Goal: Task Accomplishment & Management: Use online tool/utility

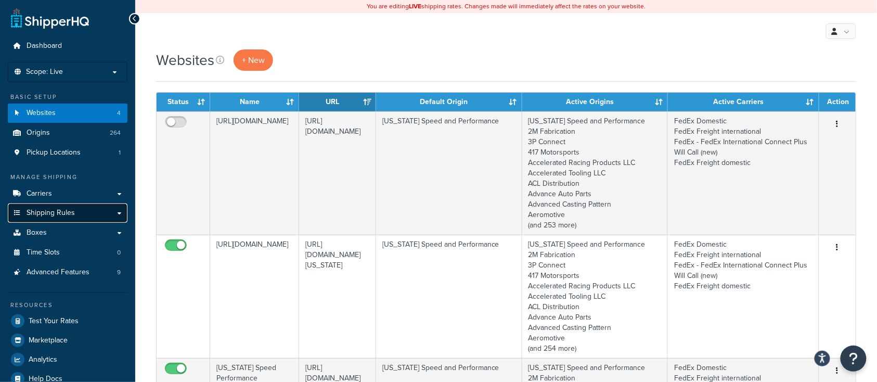
click at [57, 209] on span "Shipping Rules" at bounding box center [51, 213] width 48 height 9
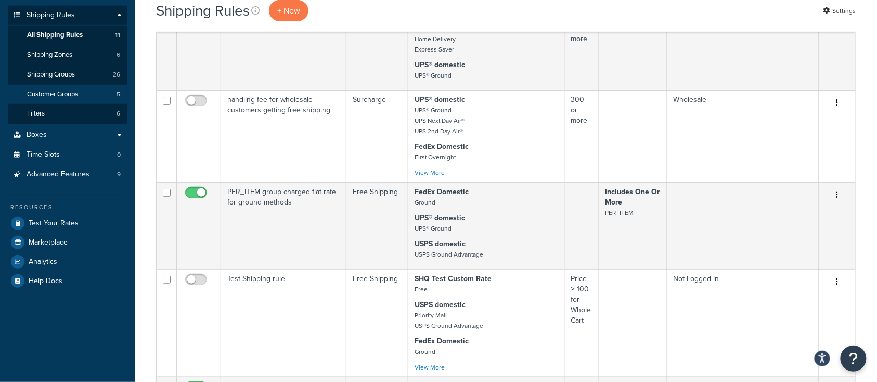
scroll to position [208, 0]
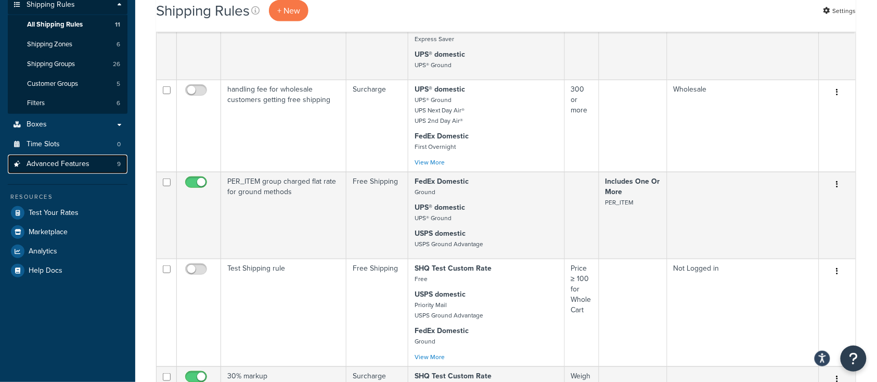
click at [76, 166] on span "Advanced Features" at bounding box center [58, 164] width 63 height 9
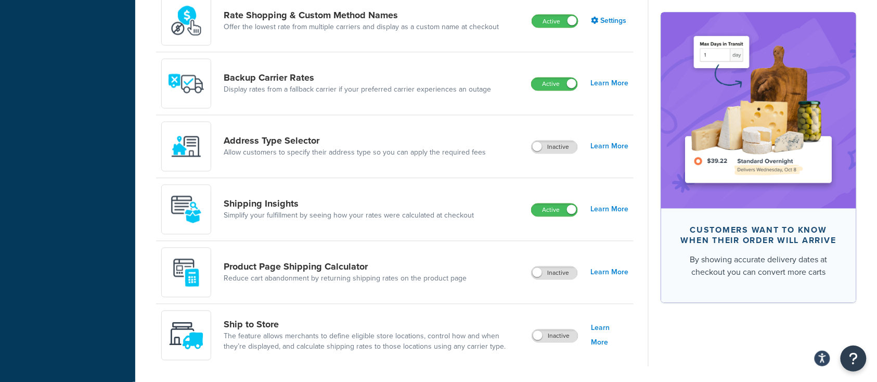
scroll to position [624, 0]
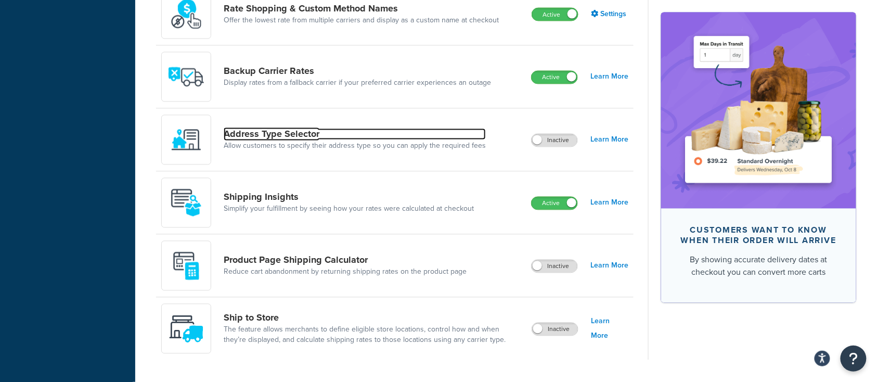
click at [288, 139] on link "Address Type Selector" at bounding box center [355, 133] width 262 height 11
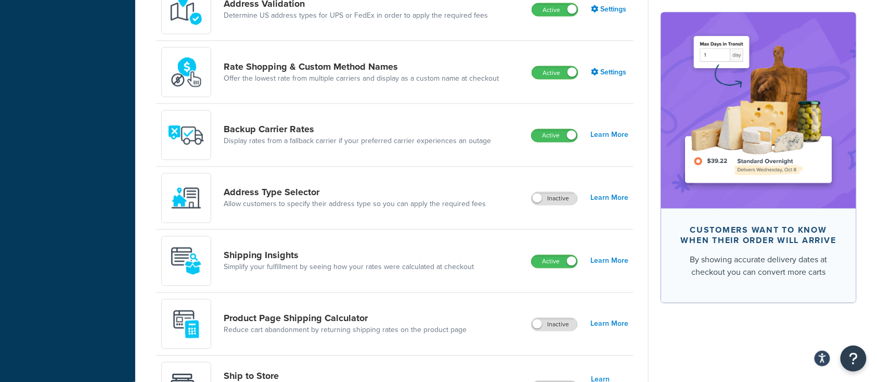
scroll to position [555, 0]
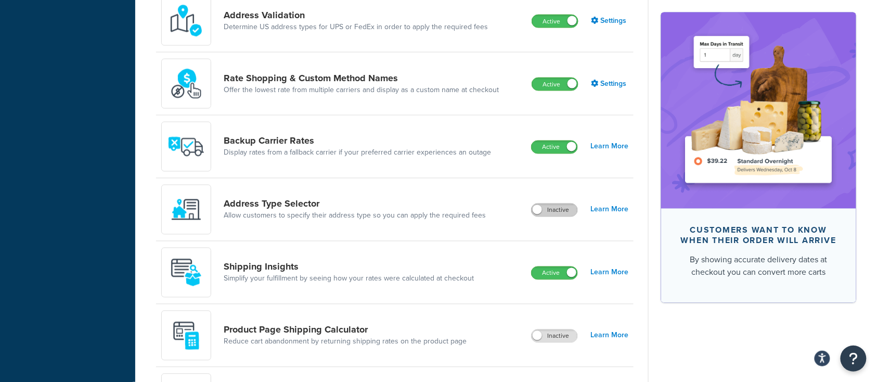
click at [545, 204] on label "Inactive" at bounding box center [555, 210] width 46 height 12
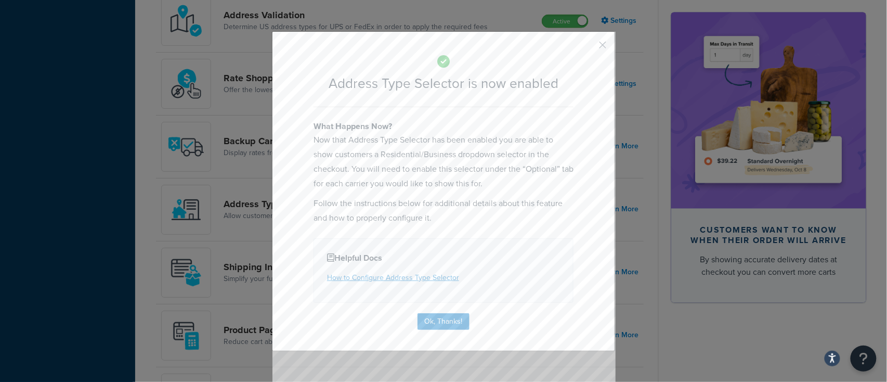
click at [383, 314] on div "Address Type Selector is now enabled What Happens Now? Now that Address Type Se…" at bounding box center [443, 191] width 343 height 320
click at [430, 321] on button "Ok, Thanks!" at bounding box center [444, 321] width 52 height 17
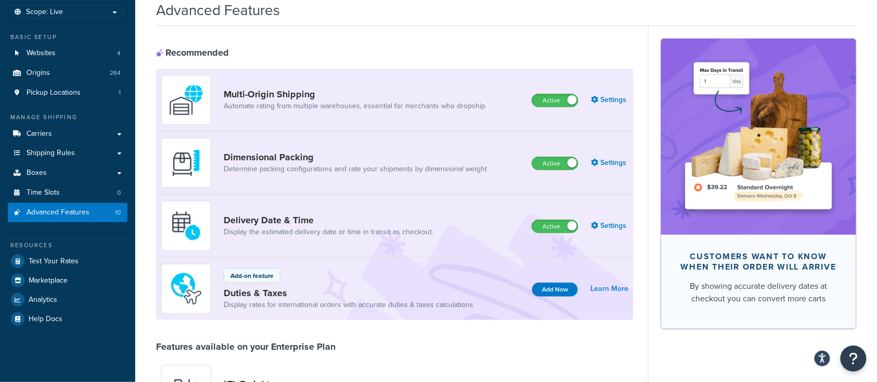
scroll to position [0, 0]
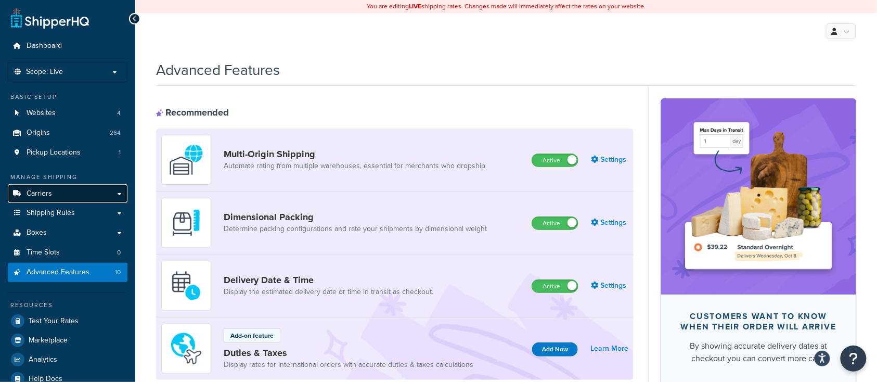
click at [36, 197] on span "Carriers" at bounding box center [39, 193] width 25 height 9
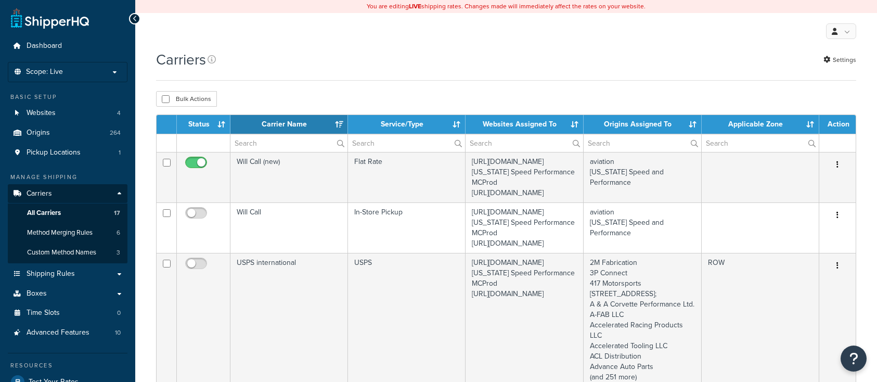
select select "15"
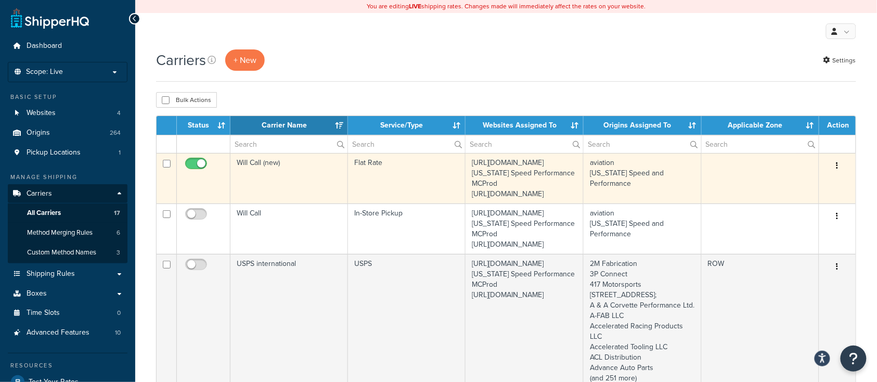
click at [296, 197] on td "Will Call (new)" at bounding box center [289, 178] width 118 height 50
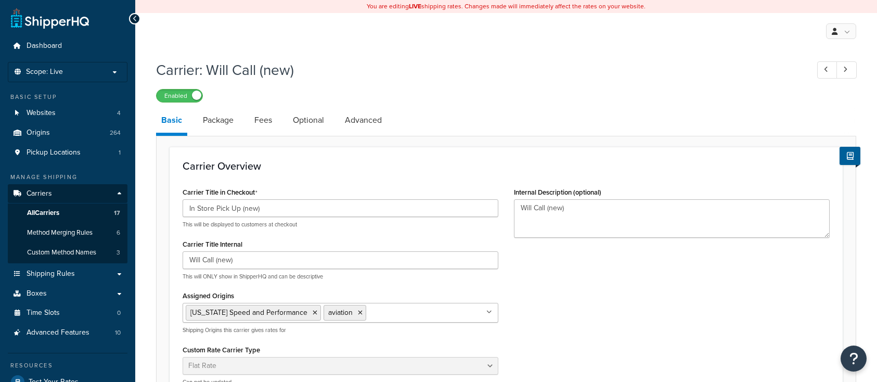
select select "flat"
click at [310, 124] on link "Optional" at bounding box center [309, 120] width 42 height 25
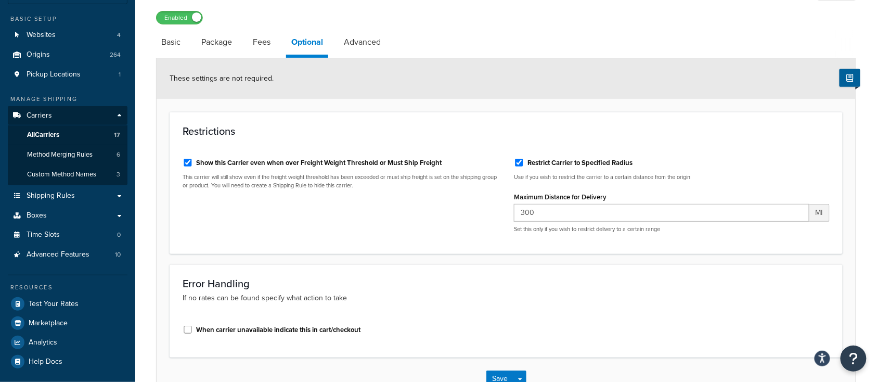
scroll to position [10, 0]
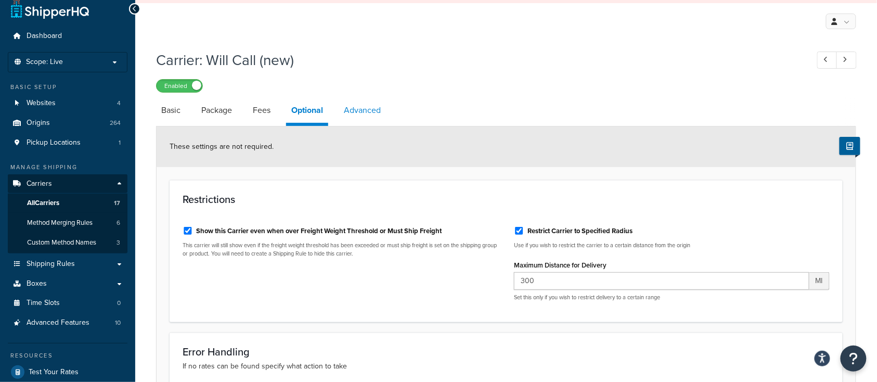
click at [363, 109] on link "Advanced" at bounding box center [362, 110] width 47 height 25
select select "false"
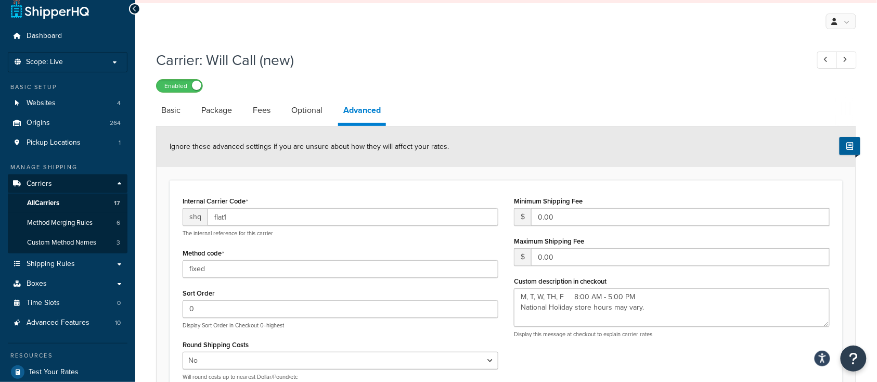
type textarea "M, T, W, TH, F 8:00 AM - 5:00 PM National Holiday store hours may vary."
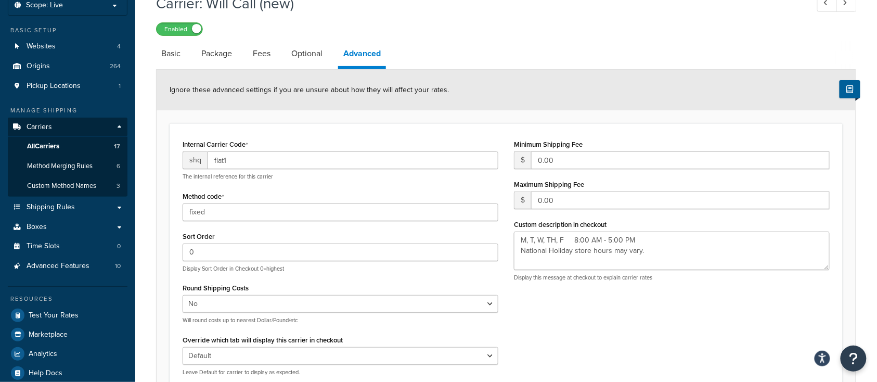
scroll to position [79, 0]
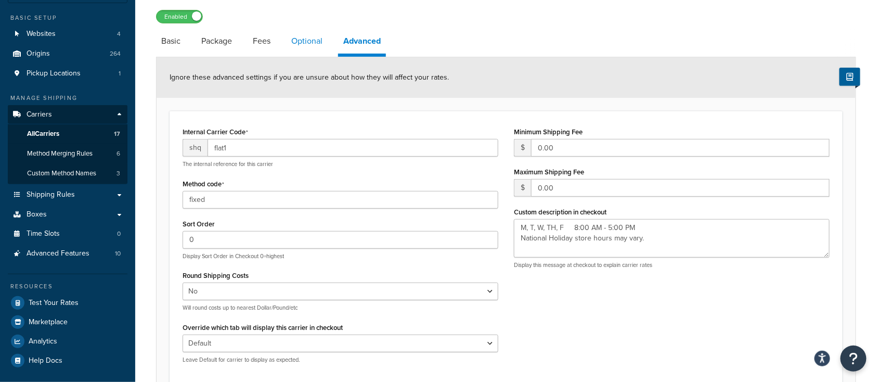
click at [308, 44] on link "Optional" at bounding box center [307, 41] width 42 height 25
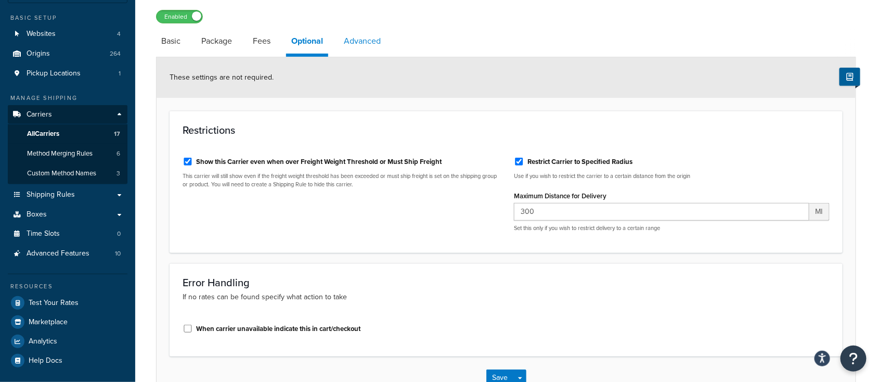
click at [370, 38] on link "Advanced" at bounding box center [362, 41] width 47 height 25
select select "false"
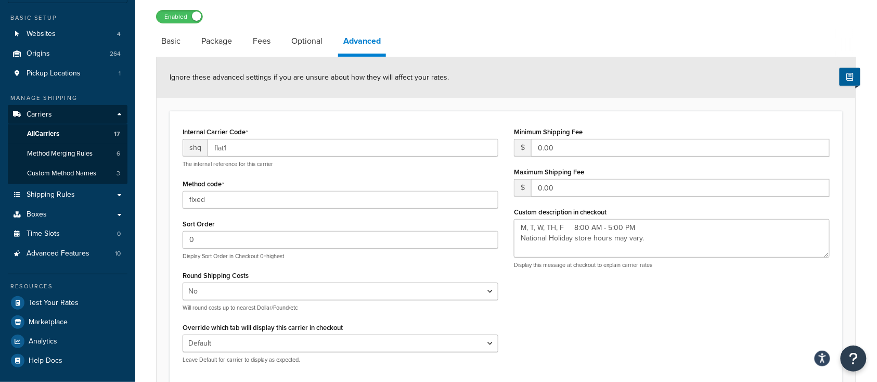
type textarea "M, T, W, TH, F 8:00 AM - 5:00 PM National Holiday store hours may vary."
click at [312, 42] on link "Optional" at bounding box center [307, 41] width 42 height 25
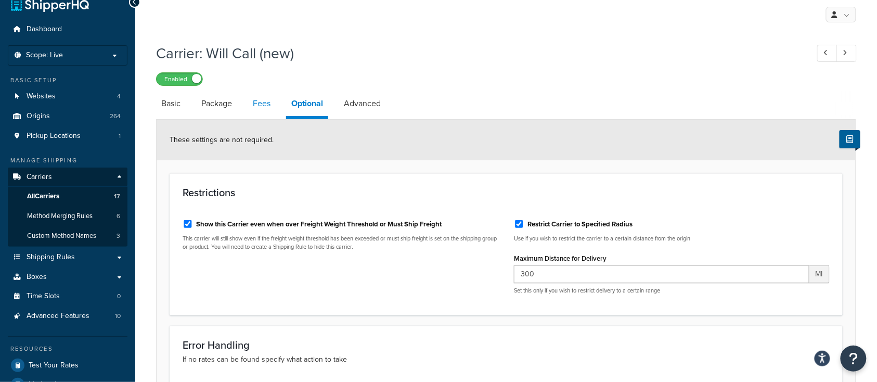
scroll to position [10, 0]
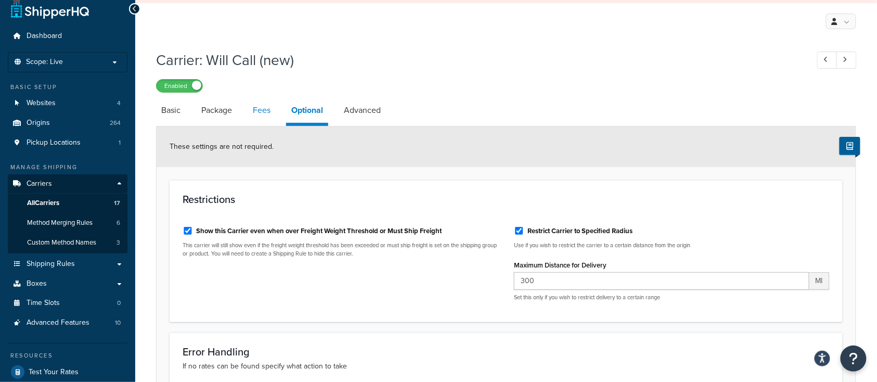
click at [265, 109] on link "Fees" at bounding box center [262, 110] width 28 height 25
select select "AFTER"
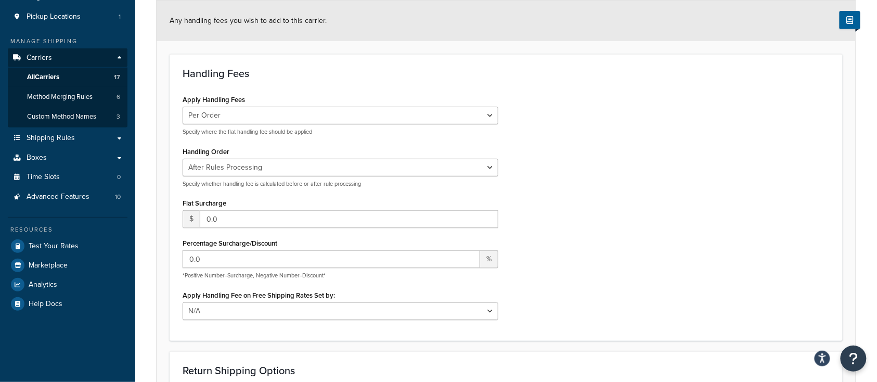
scroll to position [149, 0]
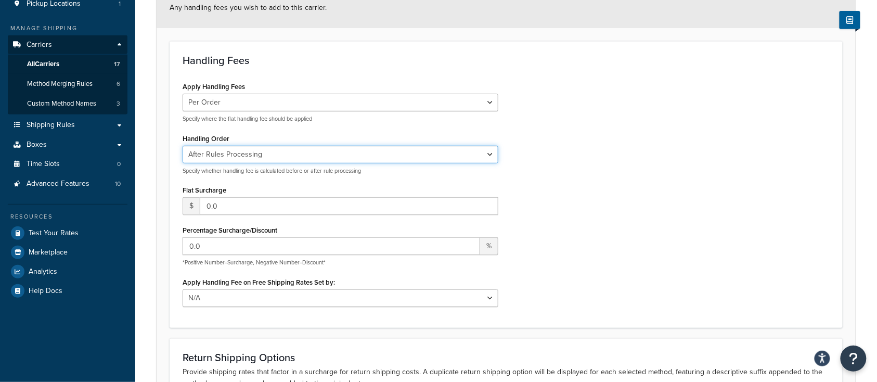
click at [308, 159] on select "Before Rules Processing After Rules Processing" at bounding box center [341, 155] width 316 height 18
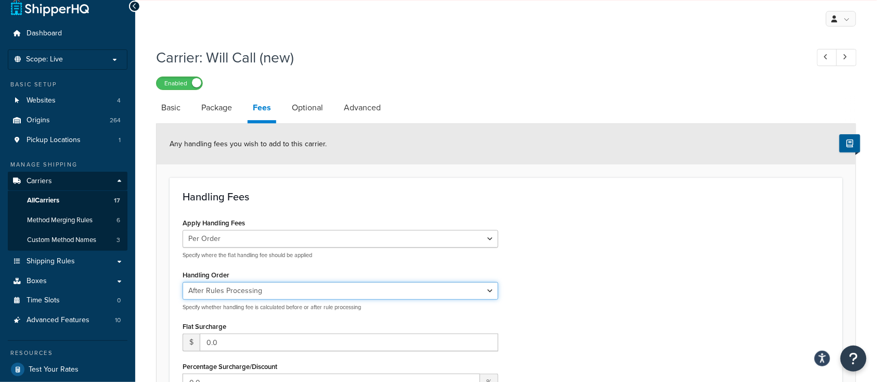
scroll to position [0, 0]
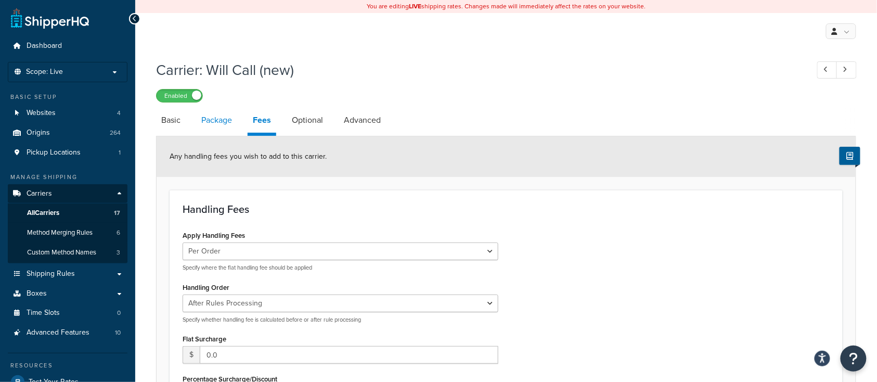
click at [213, 121] on link "Package" at bounding box center [216, 120] width 41 height 25
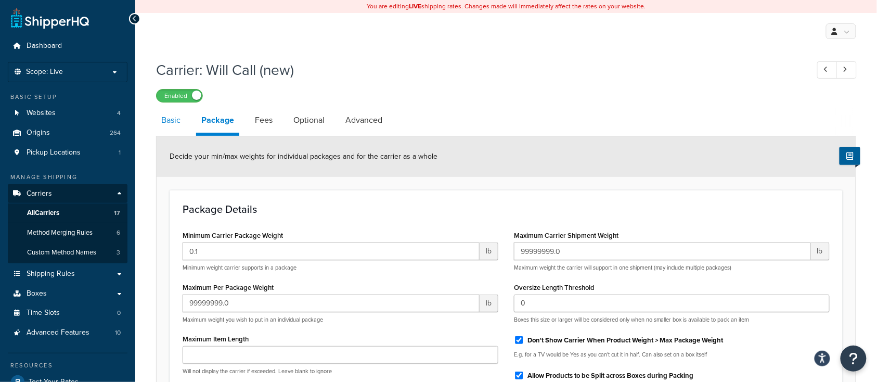
click at [177, 120] on link "Basic" at bounding box center [171, 120] width 30 height 25
select select "flat"
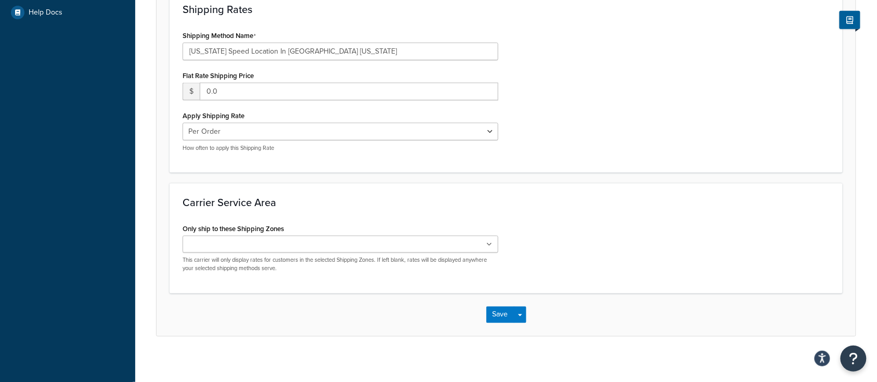
scroll to position [433, 0]
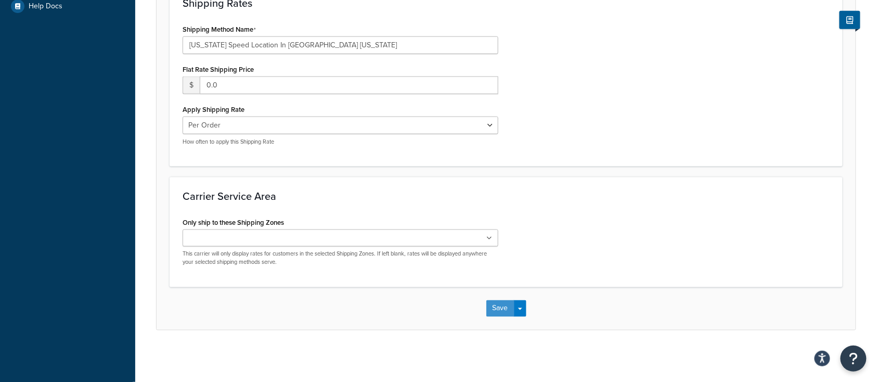
click at [505, 309] on button "Save" at bounding box center [500, 308] width 28 height 17
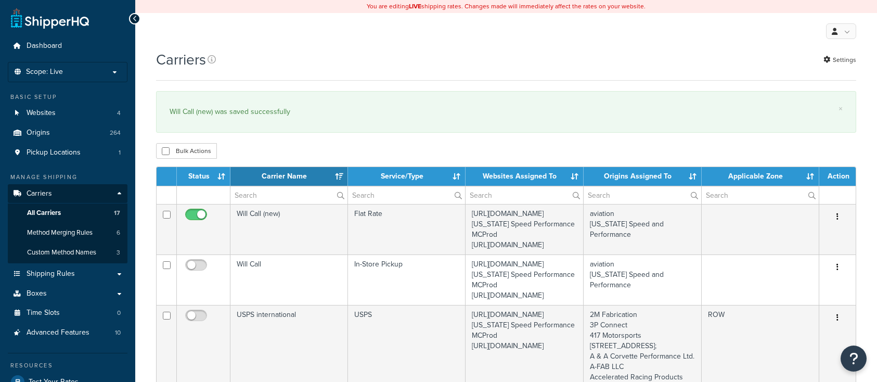
select select "15"
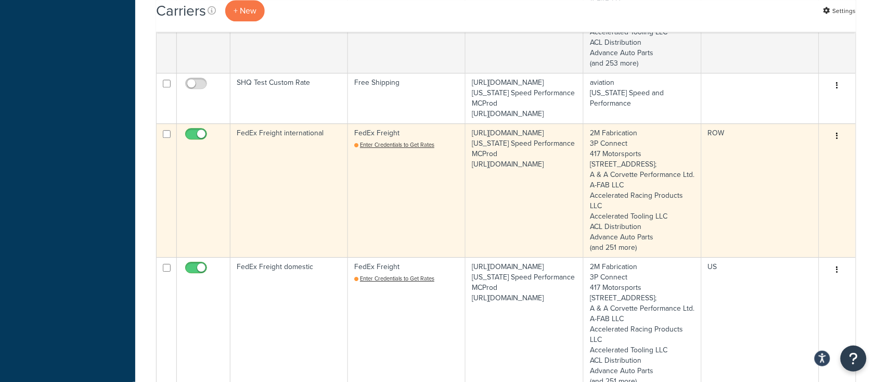
scroll to position [971, 0]
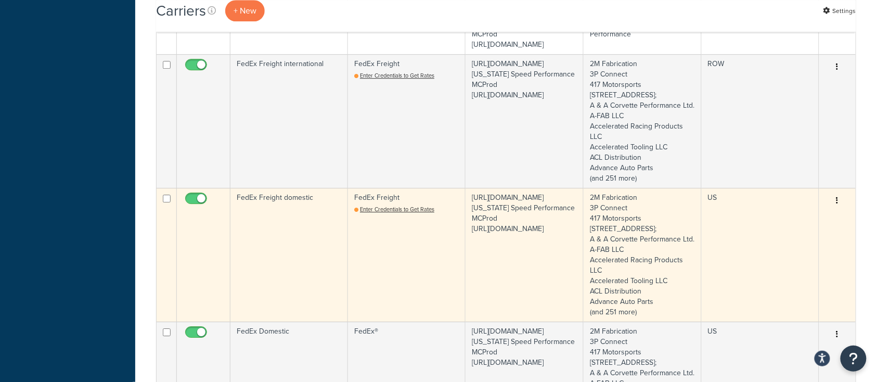
click at [285, 302] on td "FedEx Freight domestic" at bounding box center [289, 255] width 118 height 134
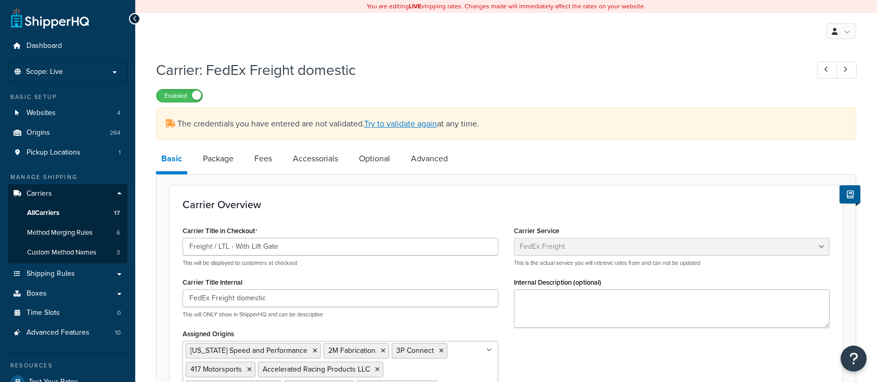
select select "fedExFreight"
click at [369, 160] on link "Optional" at bounding box center [375, 158] width 42 height 25
select select "55"
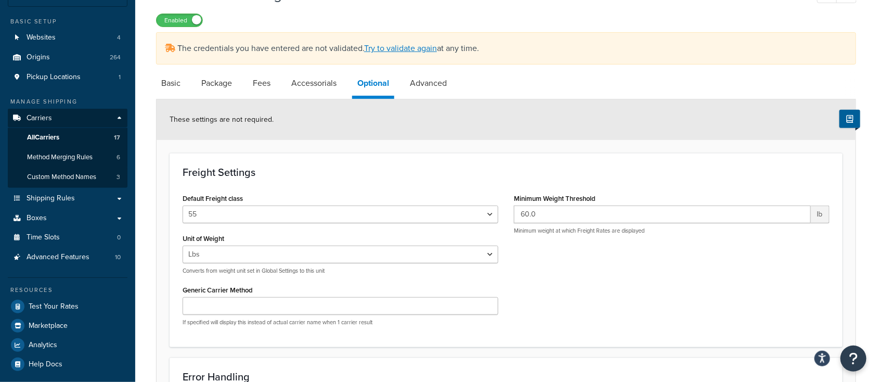
scroll to position [69, 0]
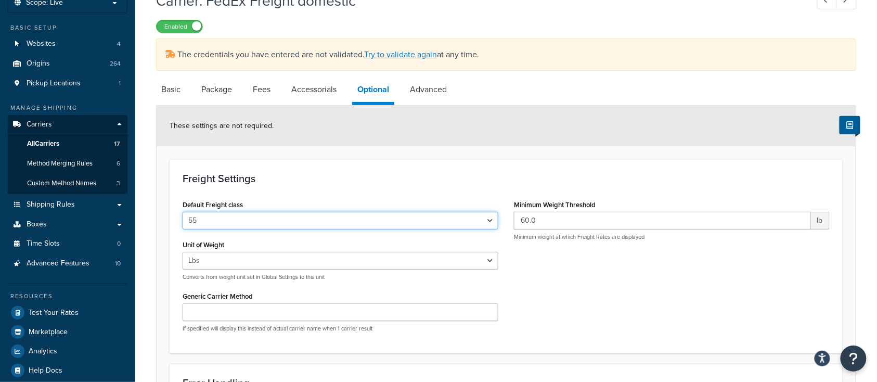
click at [475, 220] on select "50 55 60 65 70 77.5 85 92.5 100 110 125 150 175 200 250 300 400 500" at bounding box center [341, 221] width 316 height 18
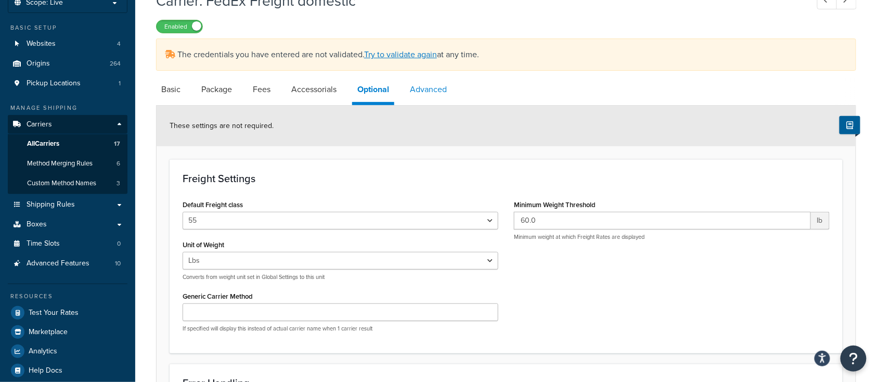
click at [428, 89] on link "Advanced" at bounding box center [428, 89] width 47 height 25
select select "false"
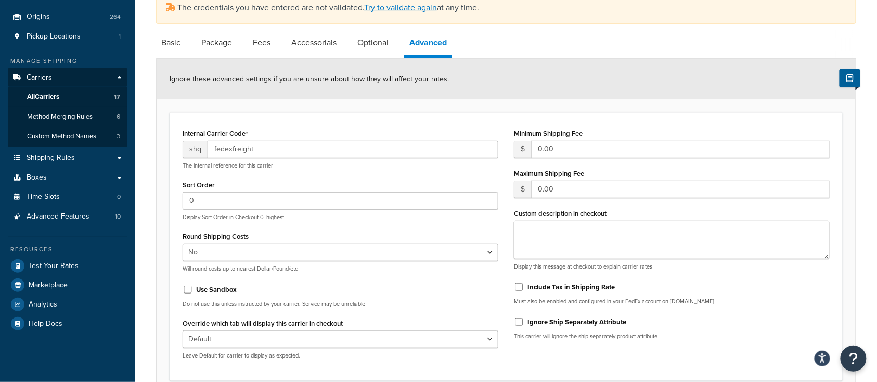
scroll to position [13, 0]
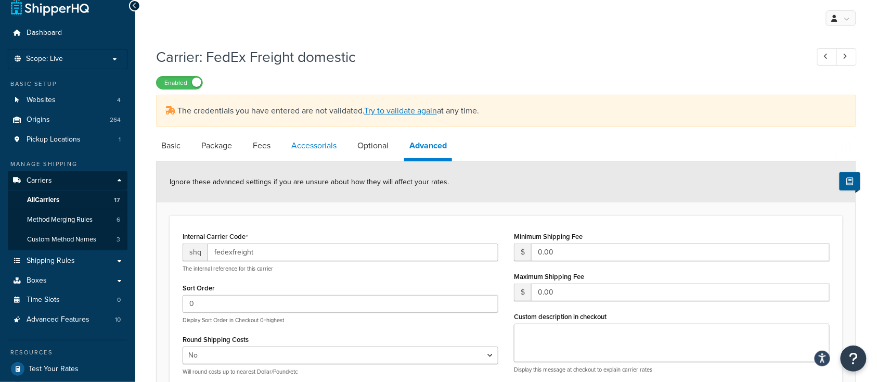
click at [302, 148] on link "Accessorials" at bounding box center [314, 145] width 56 height 25
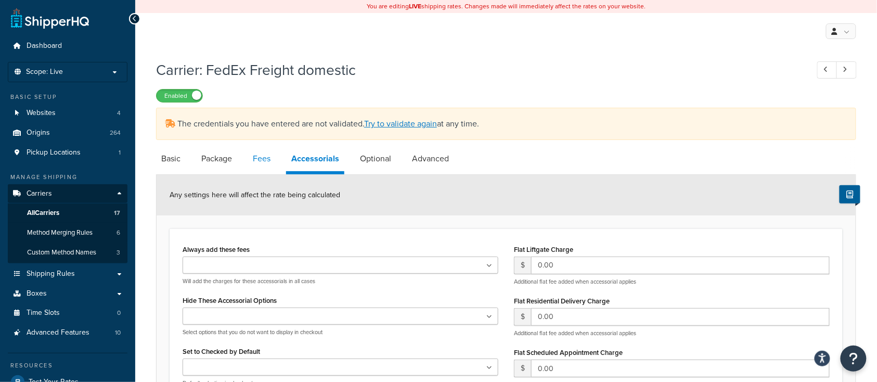
click at [258, 158] on link "Fees" at bounding box center [262, 158] width 28 height 25
select select "AFTER"
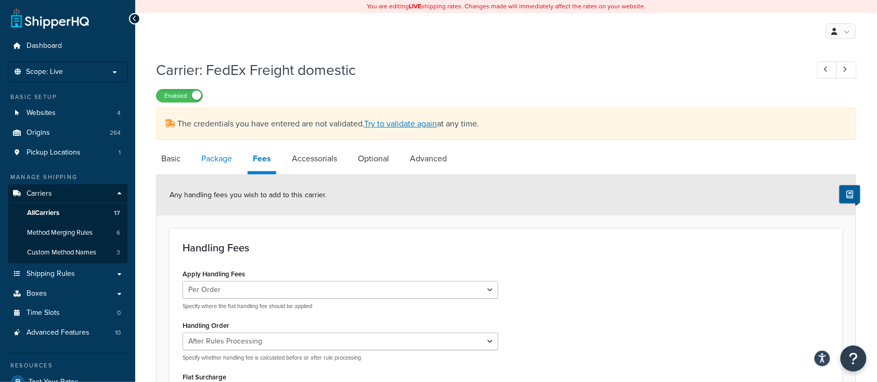
click at [212, 155] on link "Package" at bounding box center [216, 158] width 41 height 25
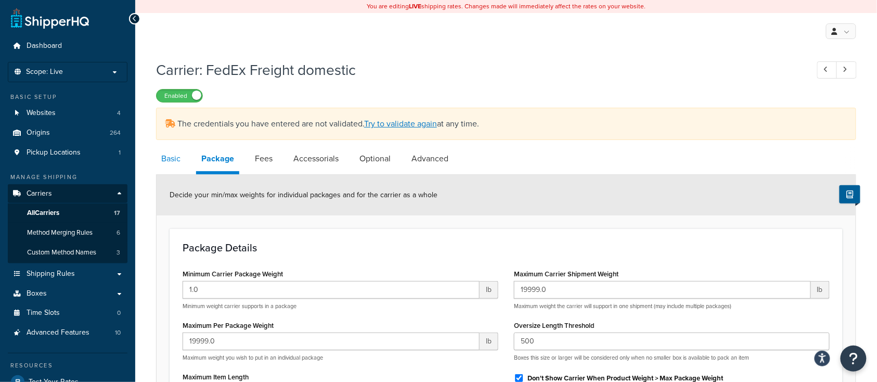
click at [173, 159] on link "Basic" at bounding box center [171, 158] width 30 height 25
select select "fedExFreight"
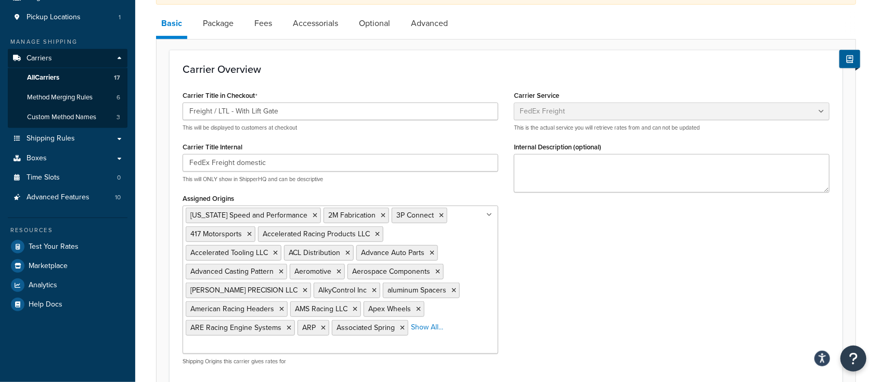
scroll to position [138, 0]
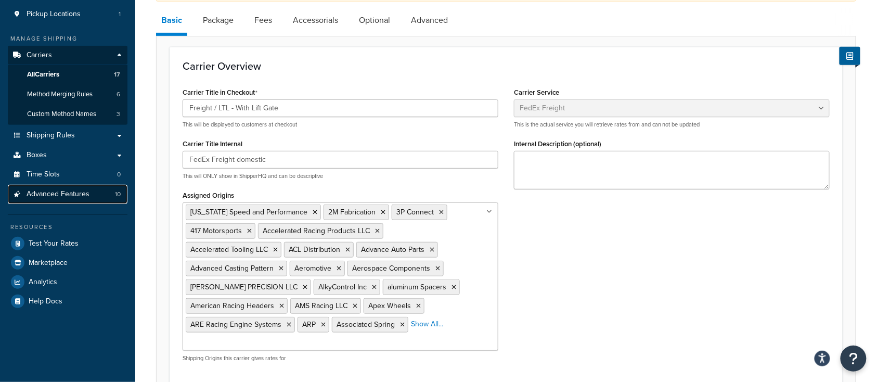
click at [61, 197] on span "Advanced Features" at bounding box center [58, 194] width 63 height 9
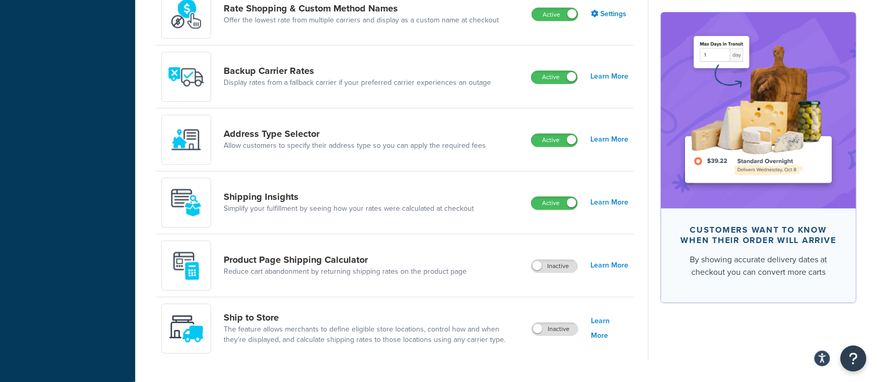
scroll to position [653, 0]
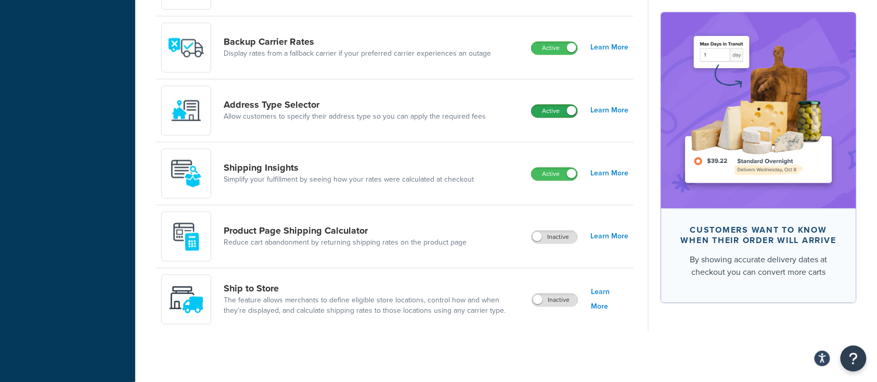
click at [574, 117] on label "Active" at bounding box center [555, 111] width 46 height 12
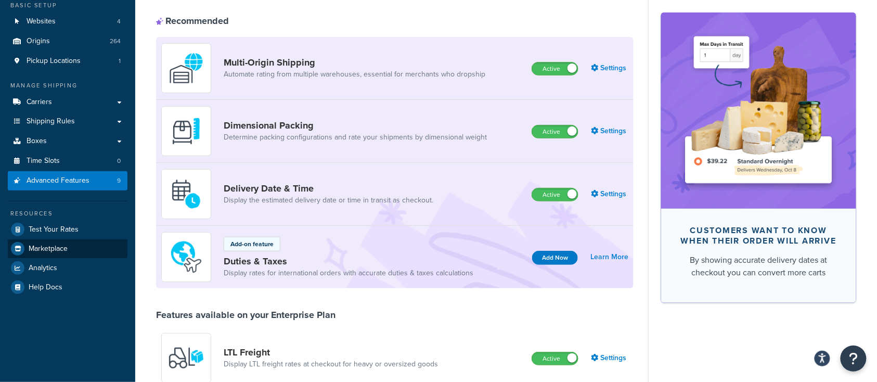
scroll to position [138, 0]
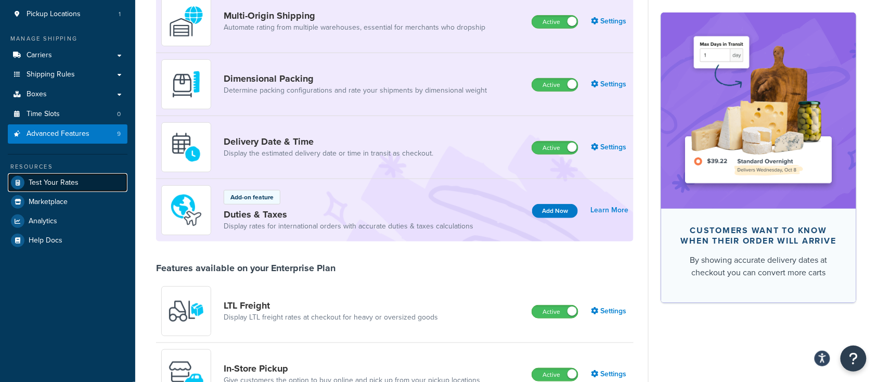
click at [65, 184] on span "Test Your Rates" at bounding box center [54, 182] width 50 height 9
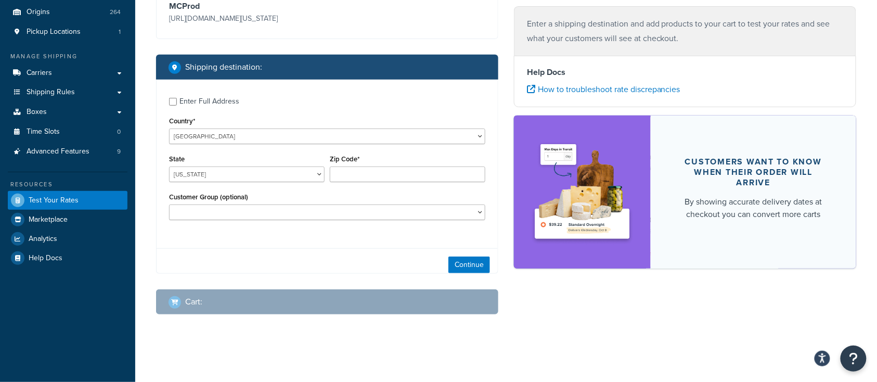
scroll to position [130, 0]
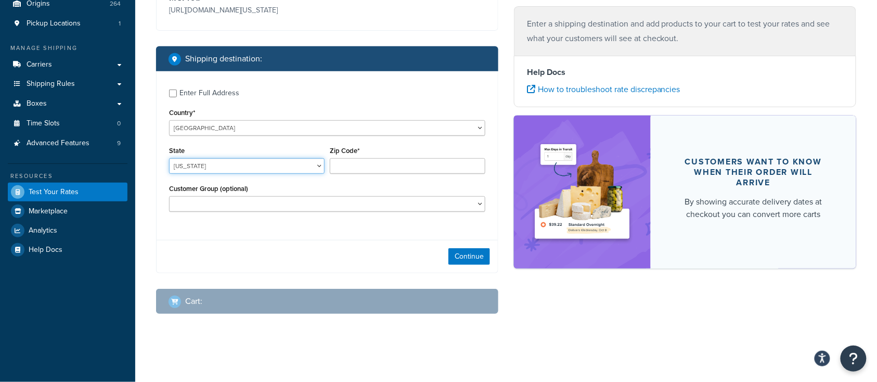
click at [196, 165] on select "Alabama Alaska American Samoa Arizona Arkansas Armed Forces Americas Armed Forc…" at bounding box center [247, 166] width 156 height 16
select select "TX"
click at [169, 158] on select "Alabama Alaska American Samoa Arizona Arkansas Armed Forces Americas Armed Forc…" at bounding box center [247, 166] width 156 height 16
click at [354, 164] on input "Zip Code*" at bounding box center [408, 166] width 156 height 16
type input "78133"
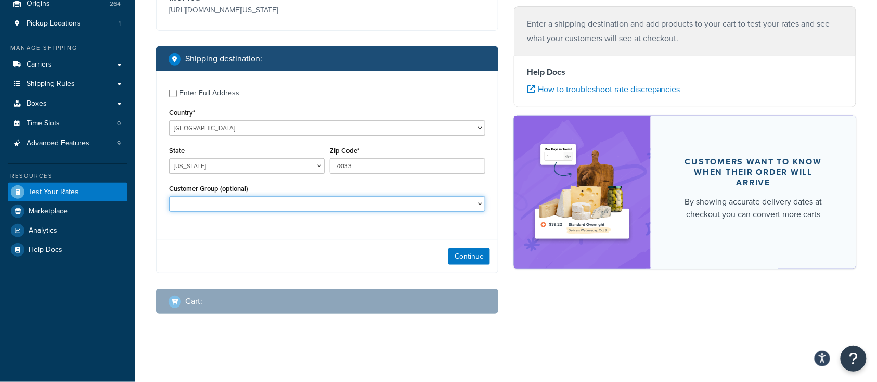
click at [243, 208] on select "Logged In Not Logged in Retail Wholesale" at bounding box center [327, 204] width 316 height 16
click at [169, 196] on select "Logged In Not Logged in Retail Wholesale" at bounding box center [327, 204] width 316 height 16
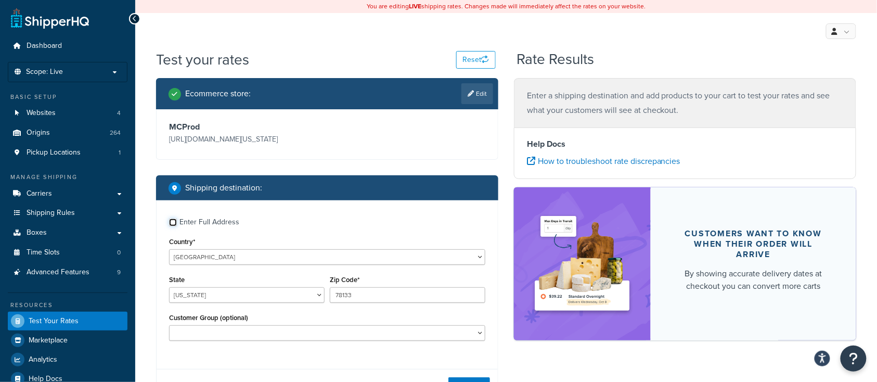
click at [173, 218] on input "Enter Full Address" at bounding box center [173, 222] width 8 height 8
checkbox input "true"
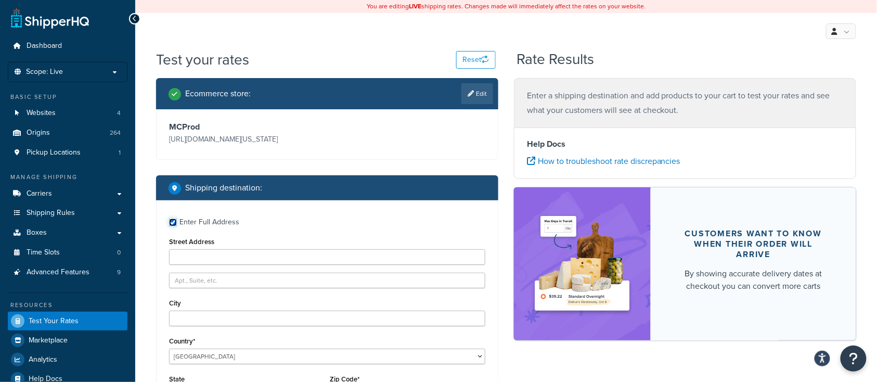
scroll to position [138, 0]
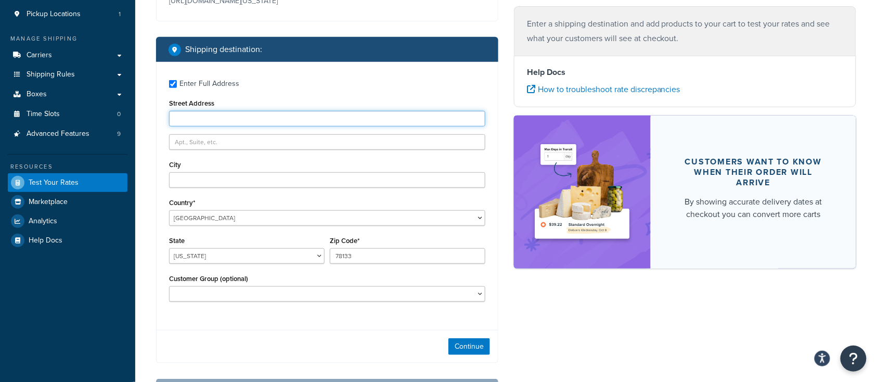
click at [188, 118] on input "Street Address" at bounding box center [327, 119] width 316 height 16
type input "1099 purple sage"
click at [223, 184] on input "City" at bounding box center [327, 180] width 316 height 16
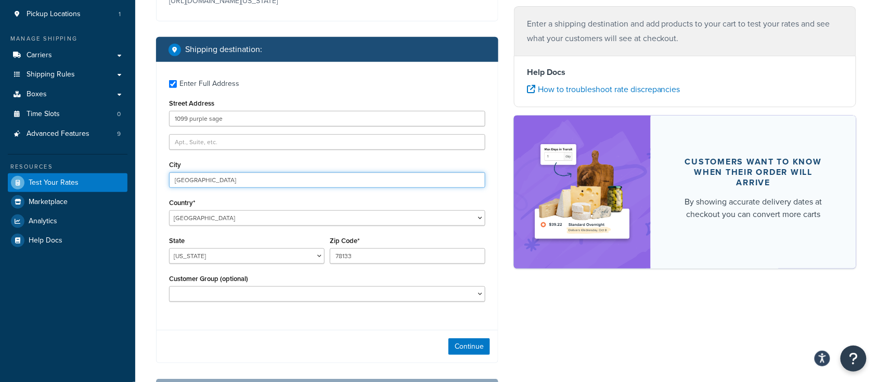
type input "Canyon Lake"
click at [247, 235] on div "State Alabama Alaska American Samoa Arizona Arkansas Armed Forces Americas Arme…" at bounding box center [247, 249] width 156 height 30
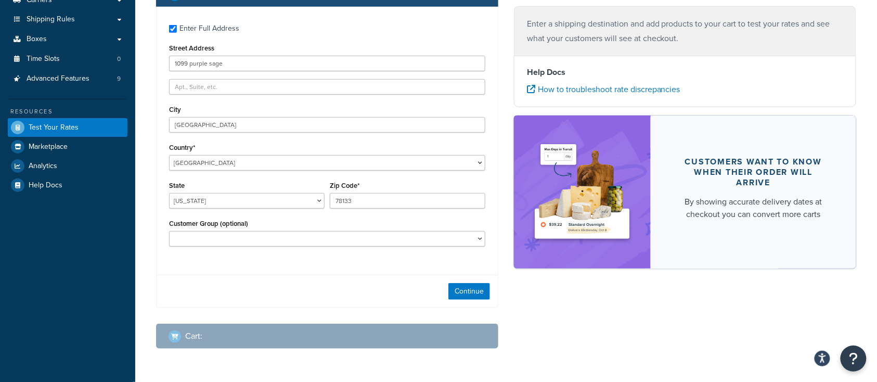
scroll to position [229, 0]
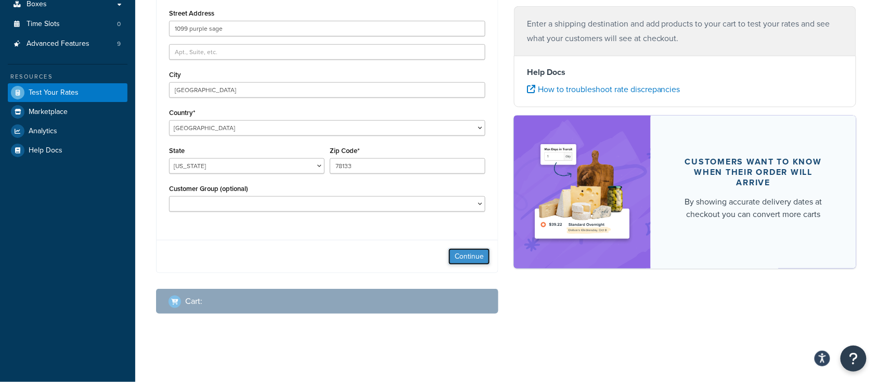
click at [484, 255] on button "Continue" at bounding box center [469, 256] width 42 height 17
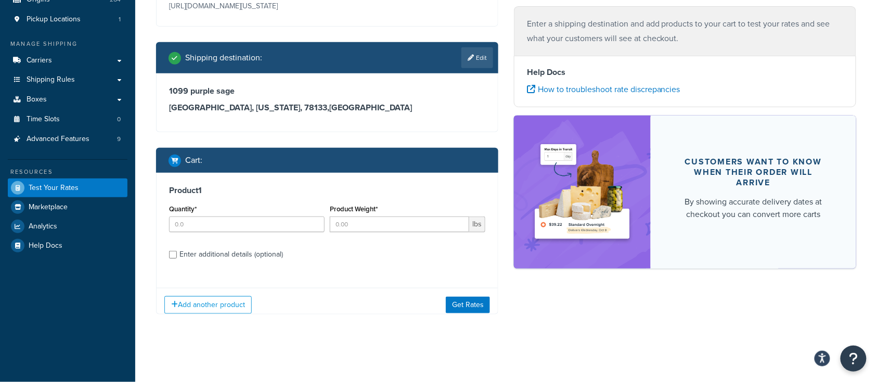
scroll to position [140, 0]
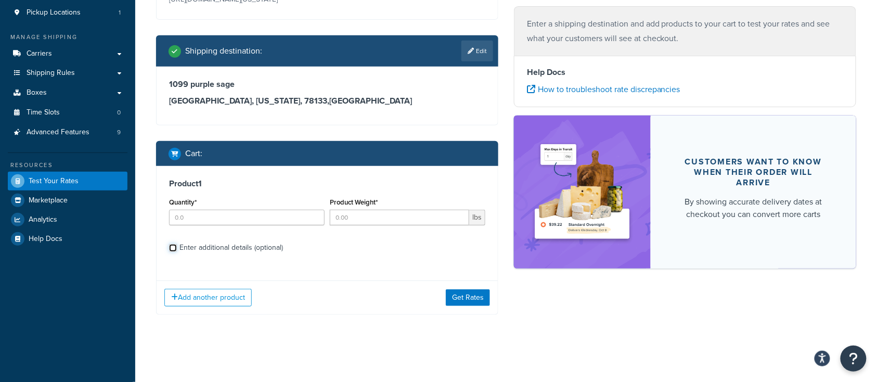
click at [176, 247] on input "Enter additional details (optional)" at bounding box center [173, 248] width 8 height 8
checkbox input "true"
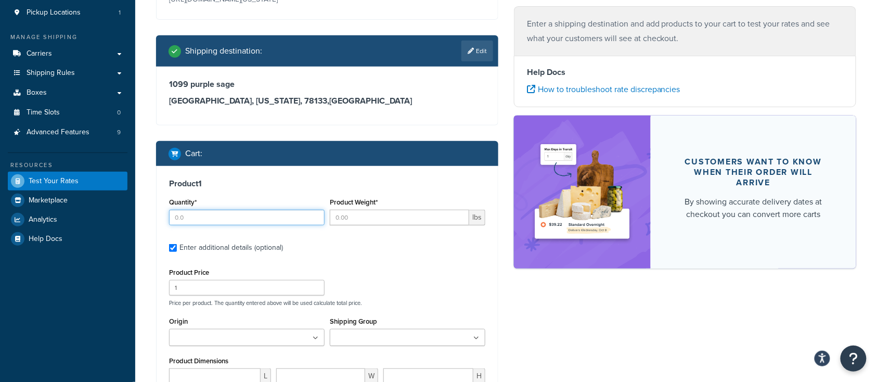
click at [194, 219] on input "Quantity*" at bounding box center [247, 218] width 156 height 16
type input "1"
click at [345, 214] on input "Product Weight*" at bounding box center [399, 218] width 139 height 16
type input "135"
click at [387, 245] on label "Enter additional details (optional)" at bounding box center [332, 246] width 306 height 17
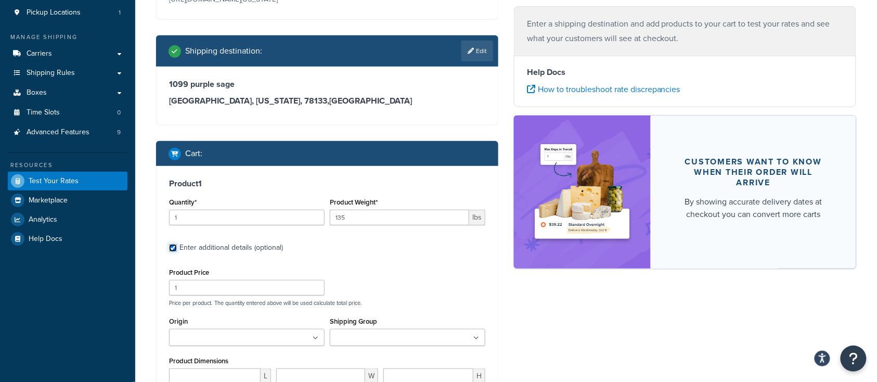
click at [177, 245] on input "Enter additional details (optional)" at bounding box center [173, 248] width 8 height 8
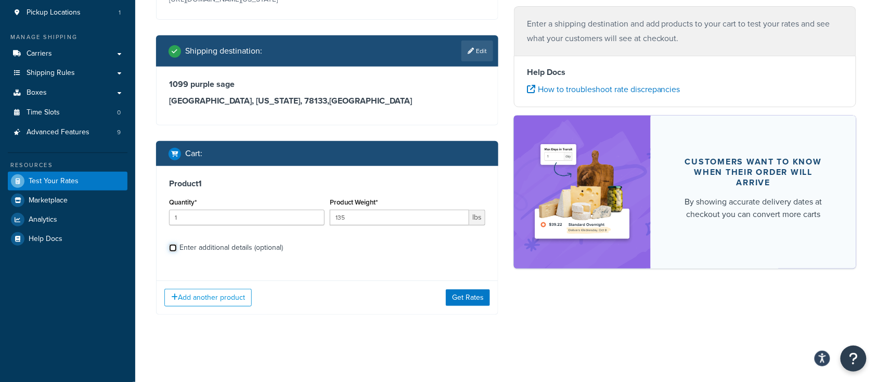
click at [170, 249] on input "Enter additional details (optional)" at bounding box center [173, 248] width 8 height 8
checkbox input "true"
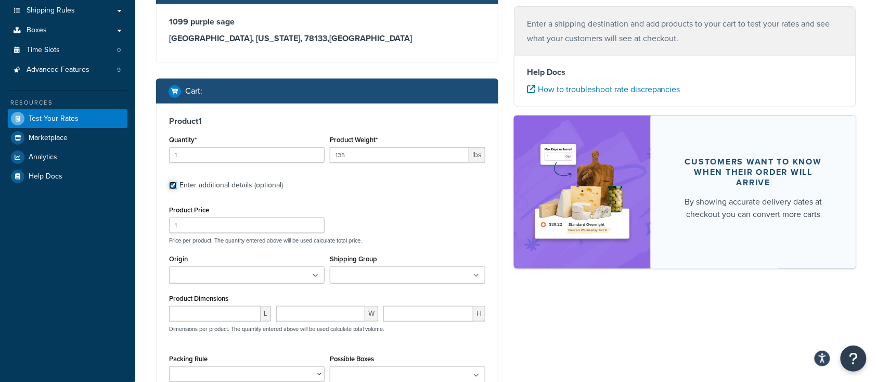
scroll to position [210, 0]
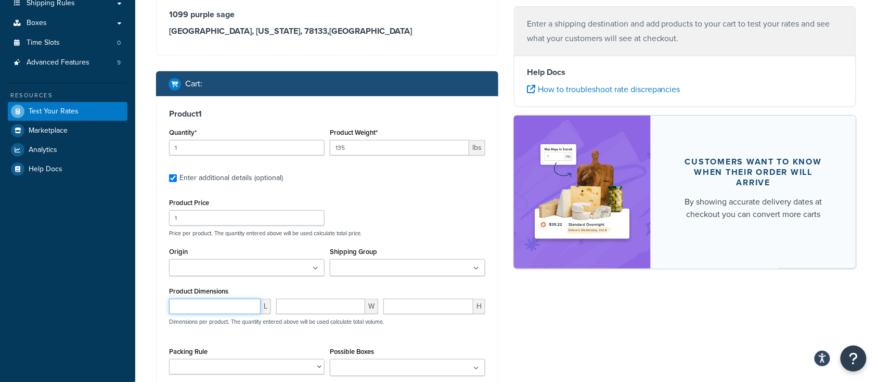
click at [213, 306] on input "number" at bounding box center [215, 307] width 92 height 16
type input "44"
type input "26"
type input "44"
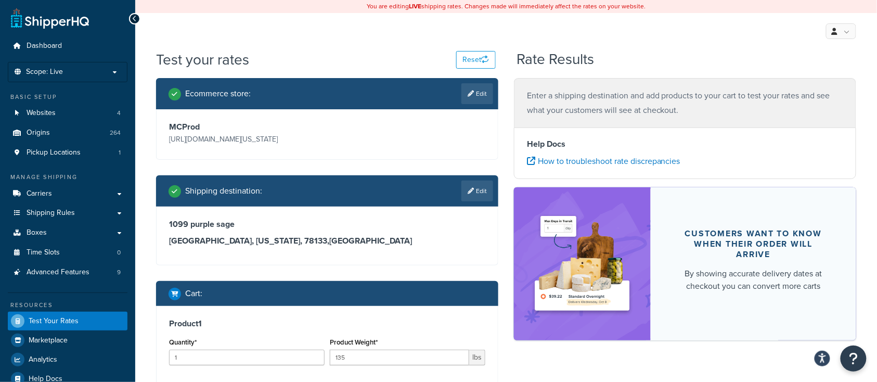
scroll to position [277, 0]
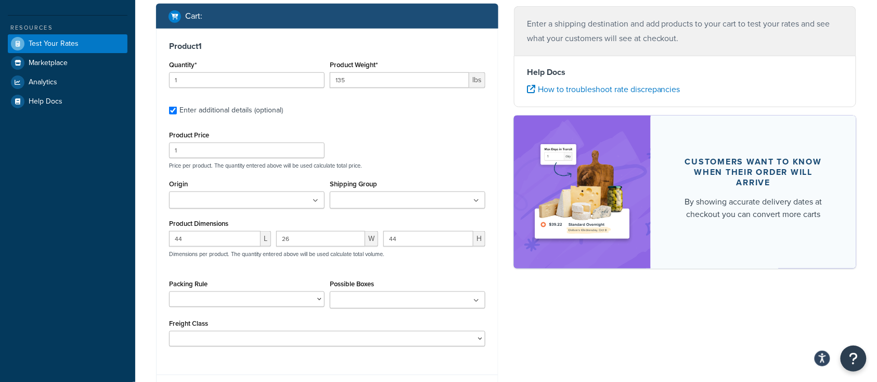
click at [366, 295] on input "Possible Boxes" at bounding box center [379, 300] width 92 height 11
click at [568, 298] on div "Ecommerce store : Edit MCProd https://mcprod.texas-speed.com/ Shipping destinat…" at bounding box center [506, 113] width 716 height 624
click at [190, 298] on select "BRA 2 Box Packing Rule Cylinder Head 2 box Packing Rule Ships Individually" at bounding box center [247, 299] width 156 height 16
click at [195, 297] on select "BRA 2 Box Packing Rule Cylinder Head 2 box Packing Rule Ships Individually" at bounding box center [247, 299] width 156 height 16
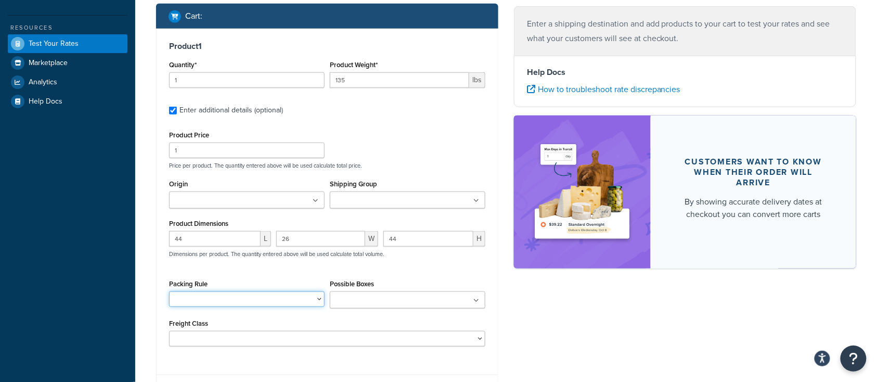
scroll to position [346, 0]
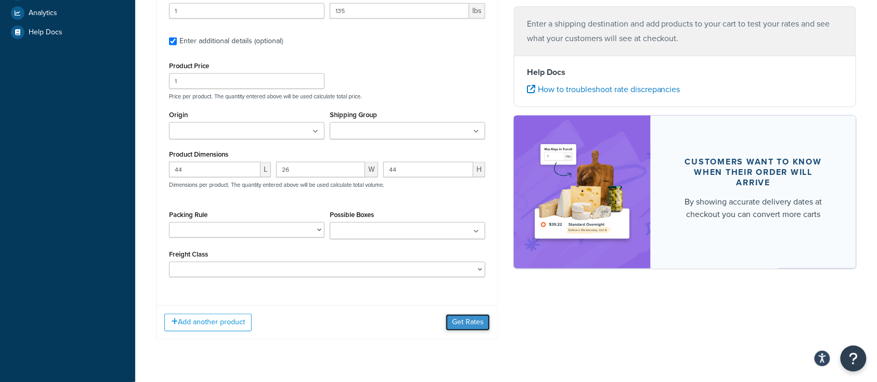
click at [463, 320] on button "Get Rates" at bounding box center [468, 322] width 44 height 17
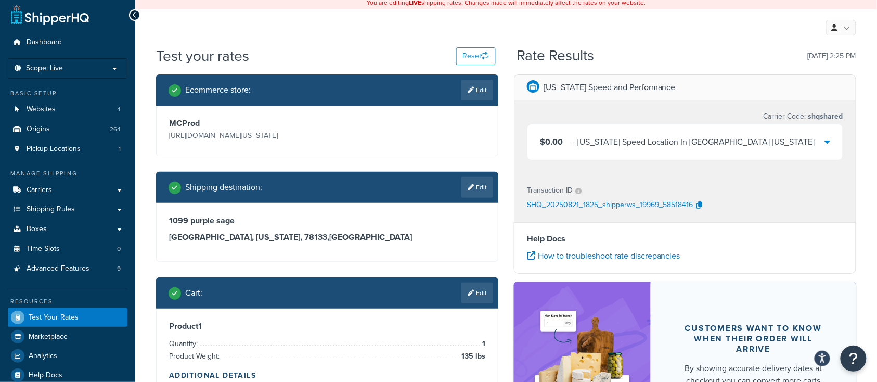
scroll to position [0, 0]
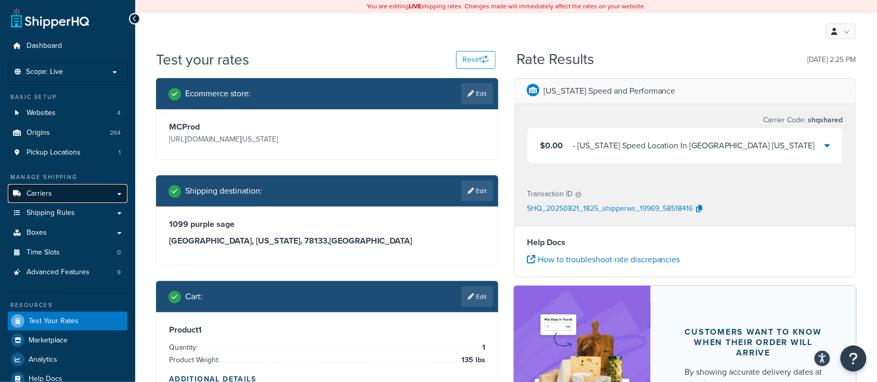
click at [45, 195] on span "Carriers" at bounding box center [39, 193] width 25 height 9
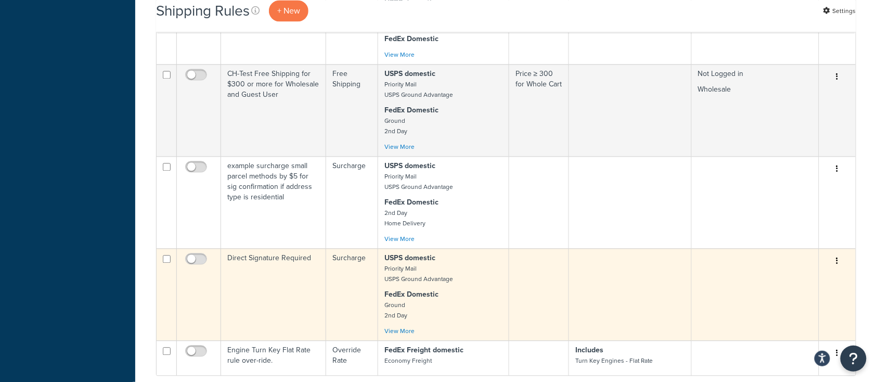
scroll to position [832, 0]
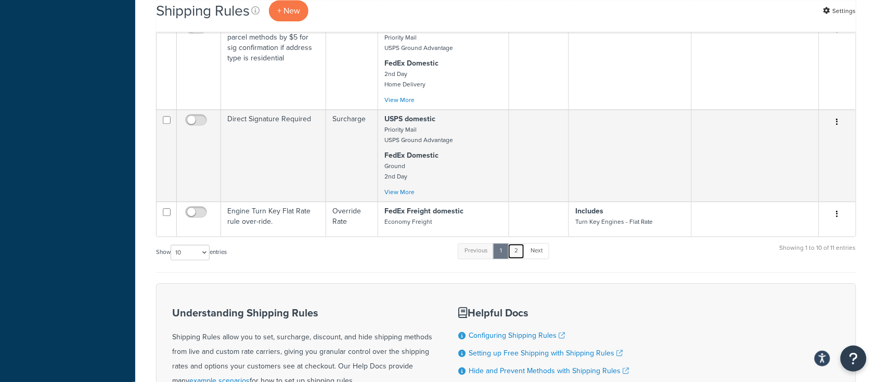
click at [517, 259] on link "2" at bounding box center [516, 251] width 17 height 16
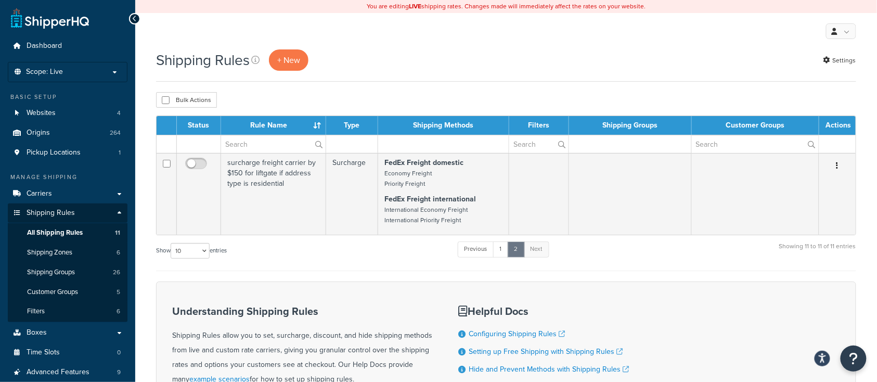
scroll to position [151, 0]
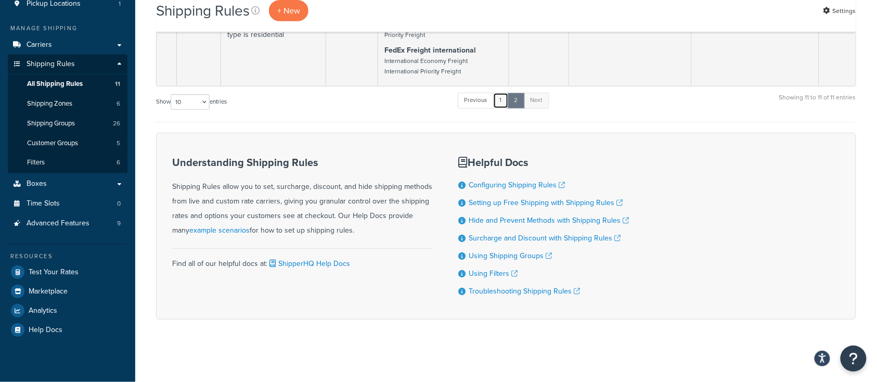
click at [503, 99] on link "1" at bounding box center [501, 101] width 16 height 16
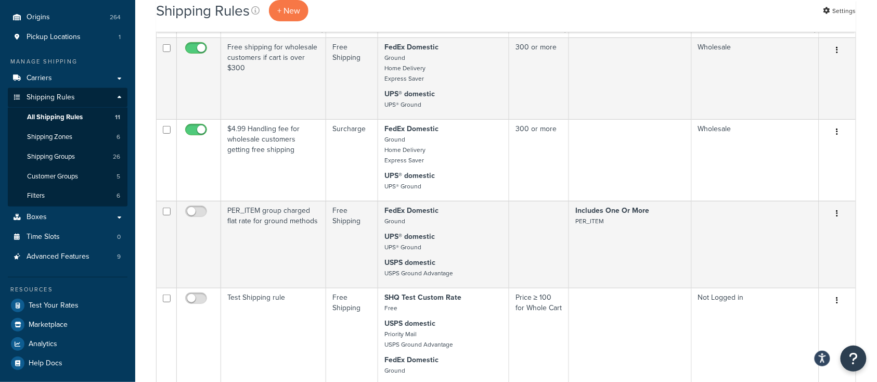
scroll to position [65, 0]
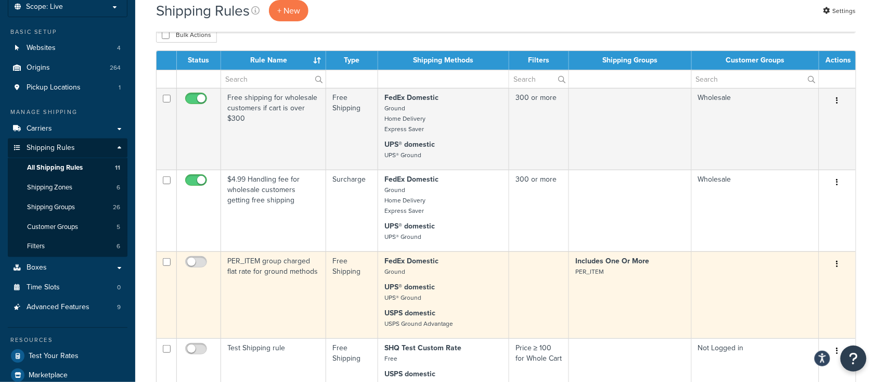
click at [268, 309] on td "PER_ITEM group charged flat rate for ground methods" at bounding box center [273, 294] width 105 height 87
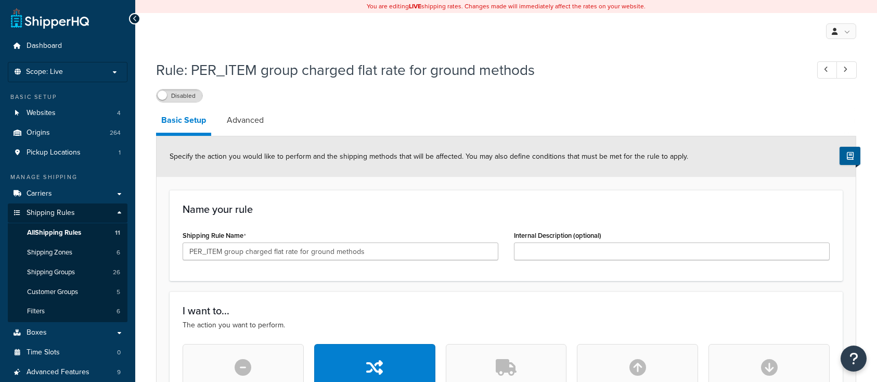
select select "ITEM"
click at [248, 122] on link "Advanced" at bounding box center [245, 120] width 47 height 25
select select "shipping_price"
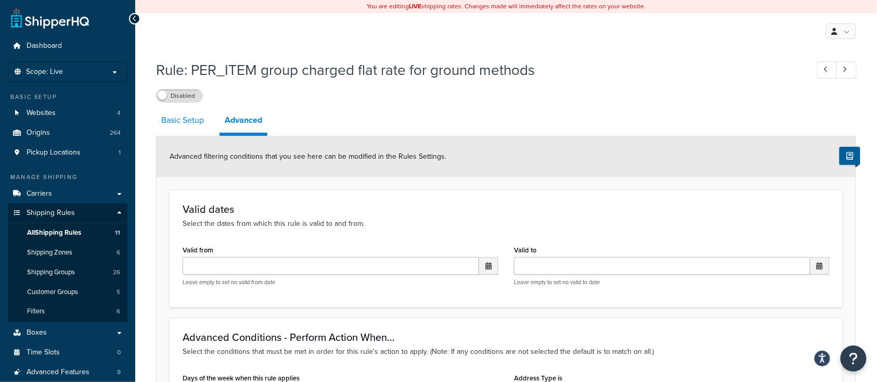
click at [194, 123] on link "Basic Setup" at bounding box center [182, 120] width 53 height 25
select select "ITEM"
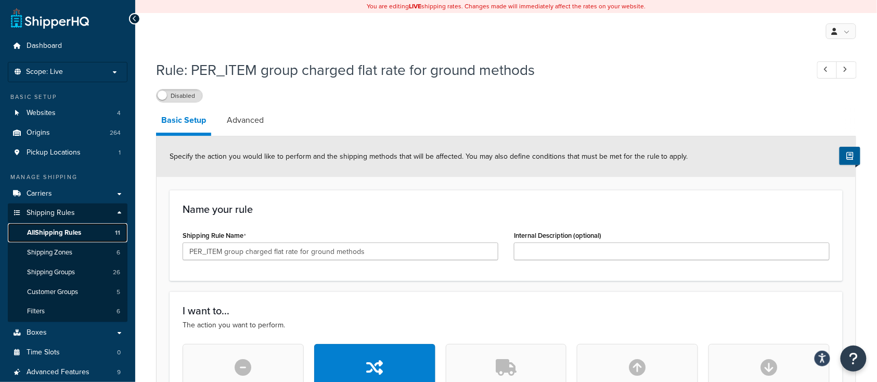
click at [57, 231] on span "All Shipping Rules" at bounding box center [54, 232] width 54 height 9
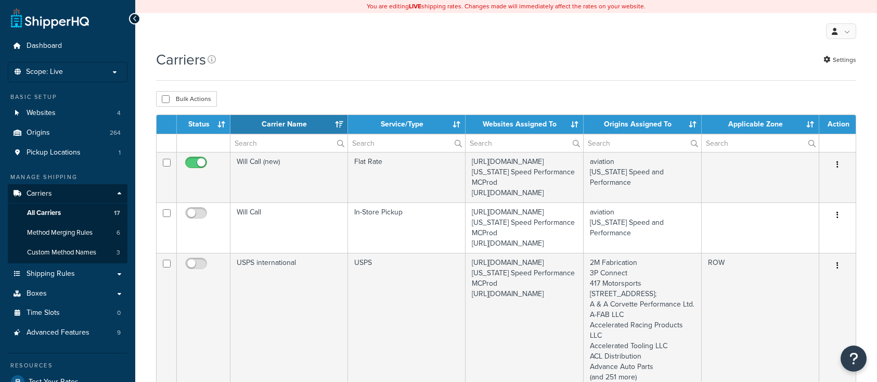
select select "15"
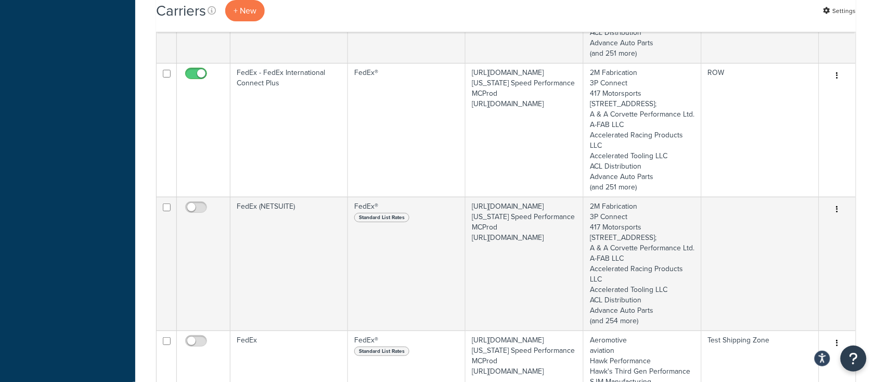
scroll to position [1526, 0]
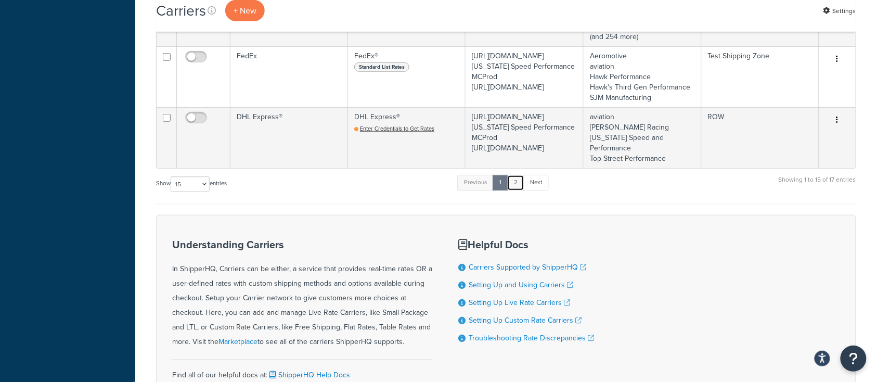
click at [516, 190] on link "2" at bounding box center [515, 183] width 17 height 16
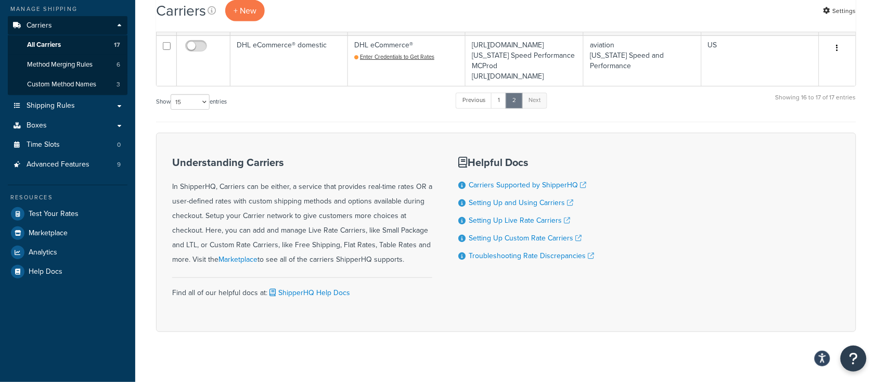
scroll to position [221, 0]
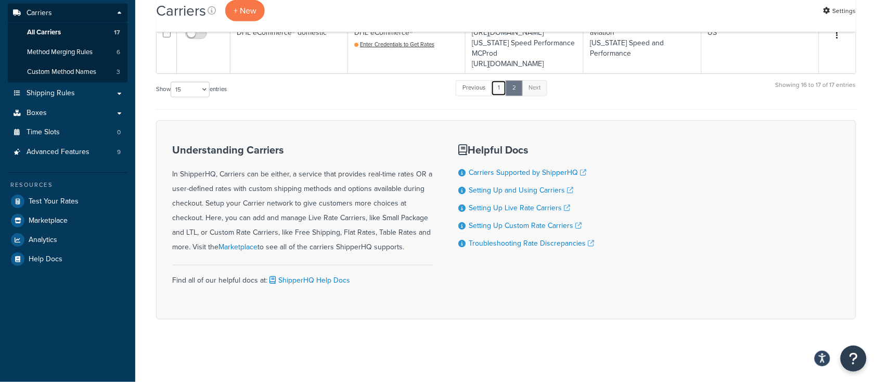
click at [499, 93] on link "1" at bounding box center [499, 88] width 16 height 16
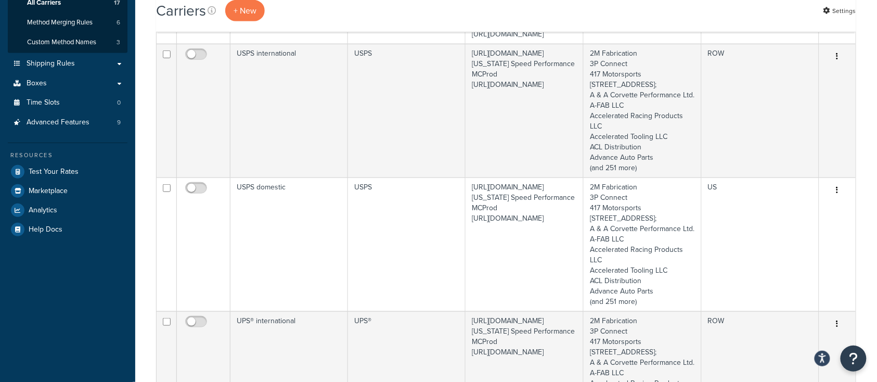
scroll to position [143, 0]
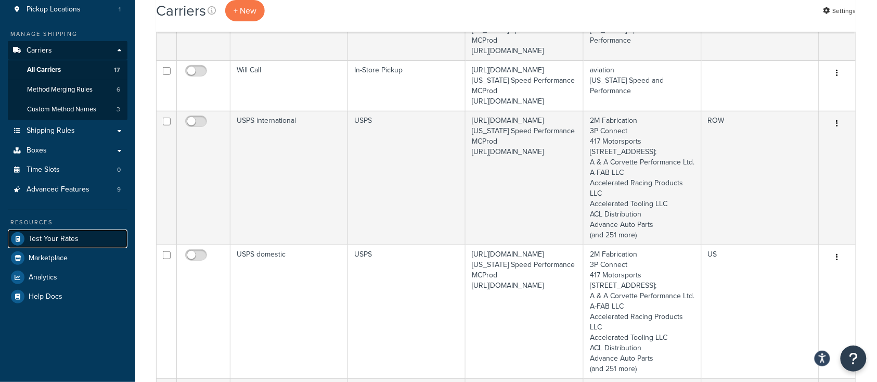
click at [65, 239] on span "Test Your Rates" at bounding box center [54, 239] width 50 height 9
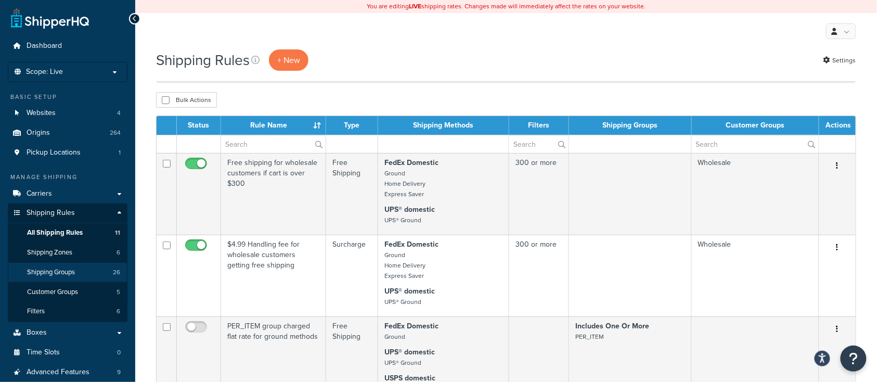
scroll to position [208, 0]
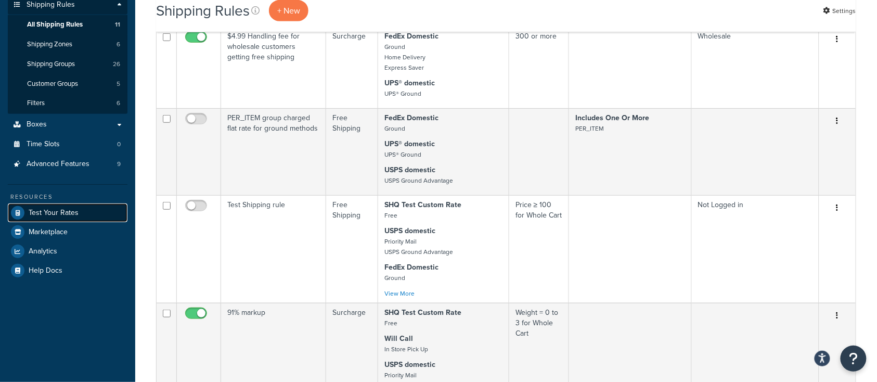
click at [68, 216] on span "Test Your Rates" at bounding box center [54, 213] width 50 height 9
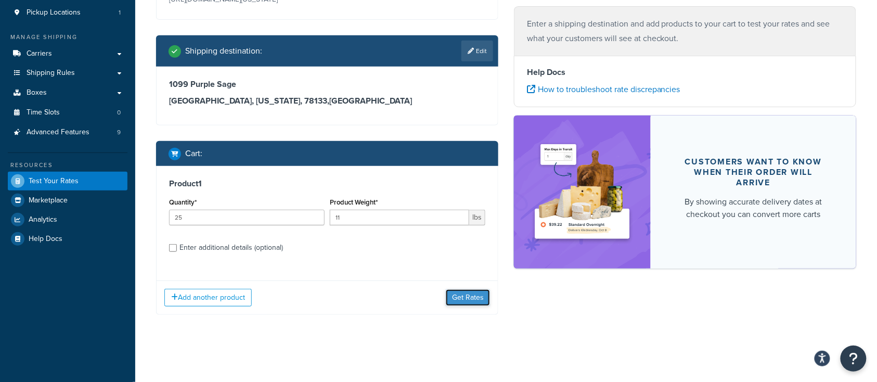
click at [466, 303] on button "Get Rates" at bounding box center [468, 297] width 44 height 17
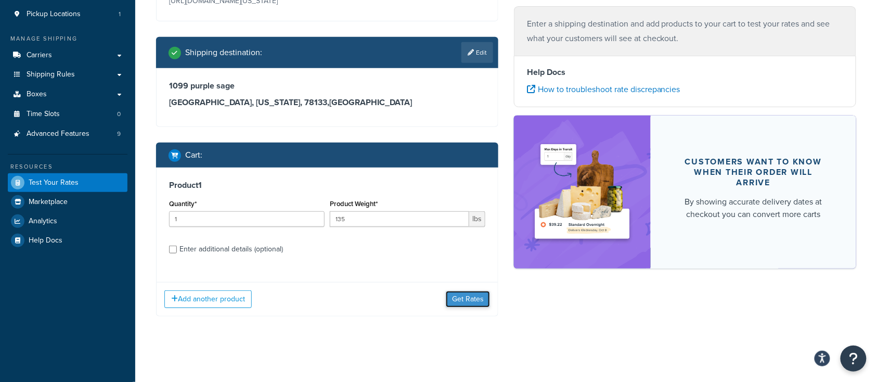
click at [461, 304] on button "Get Rates" at bounding box center [468, 299] width 44 height 17
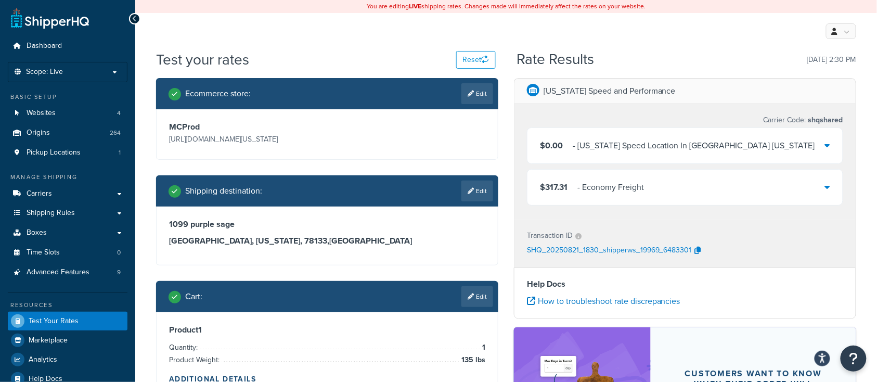
click at [688, 201] on div "$317.31 - Economy Freight" at bounding box center [684, 187] width 315 height 35
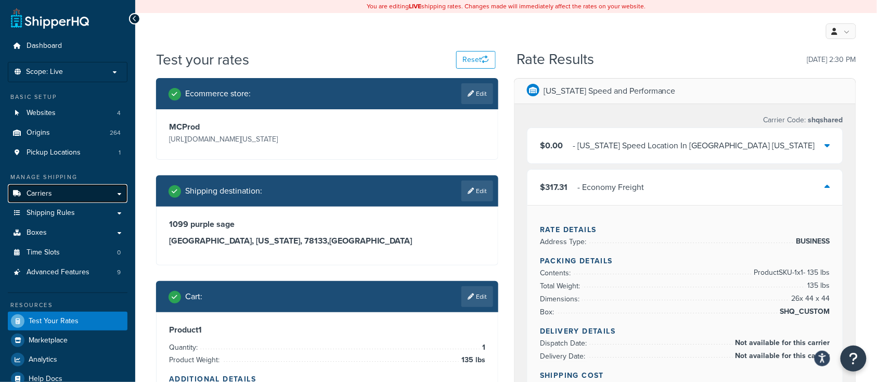
click at [38, 197] on span "Carriers" at bounding box center [39, 193] width 25 height 9
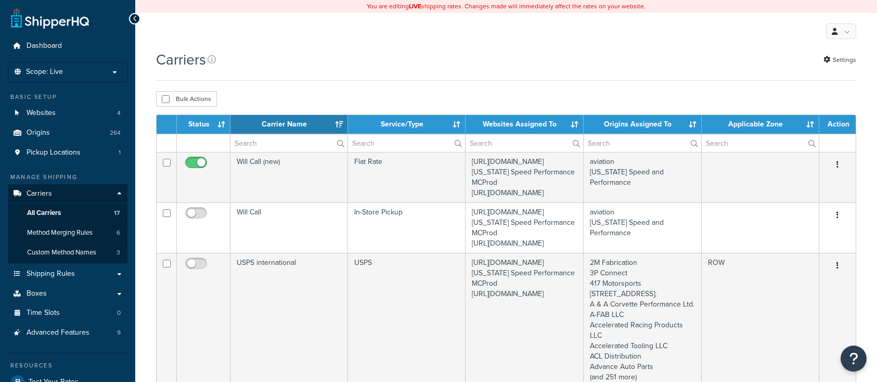
select select "15"
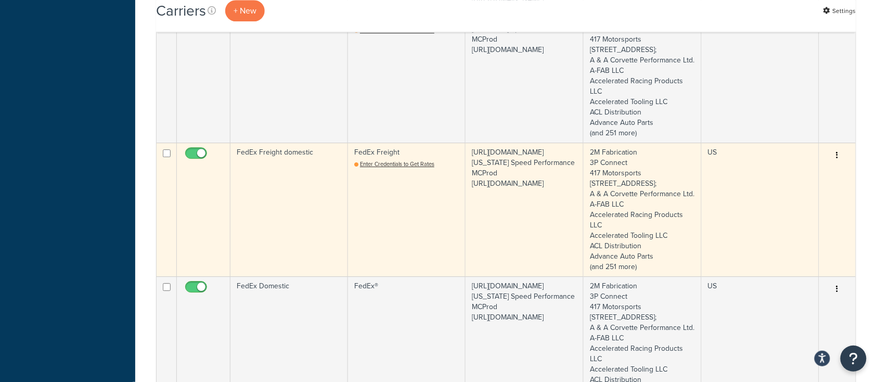
scroll to position [971, 0]
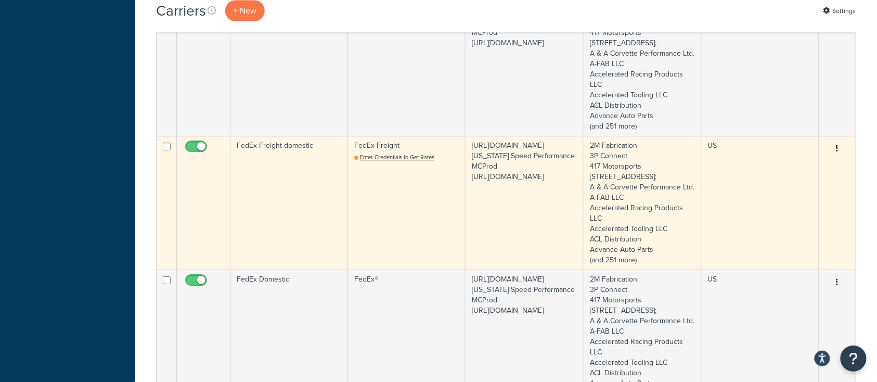
click at [281, 252] on td "FedEx Freight domestic" at bounding box center [289, 203] width 118 height 134
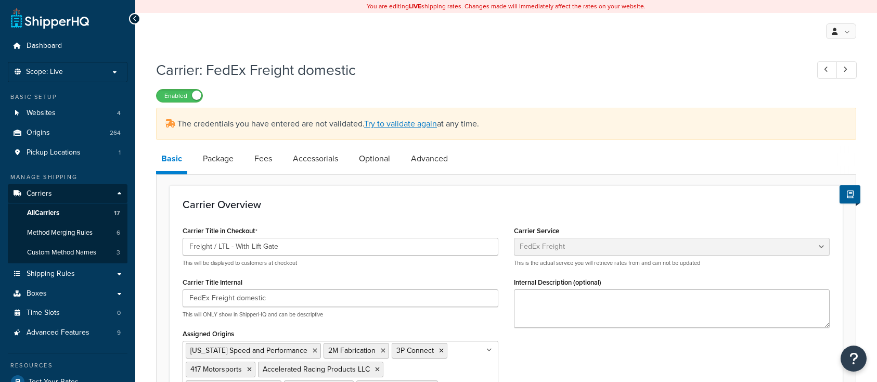
select select "fedExFreight"
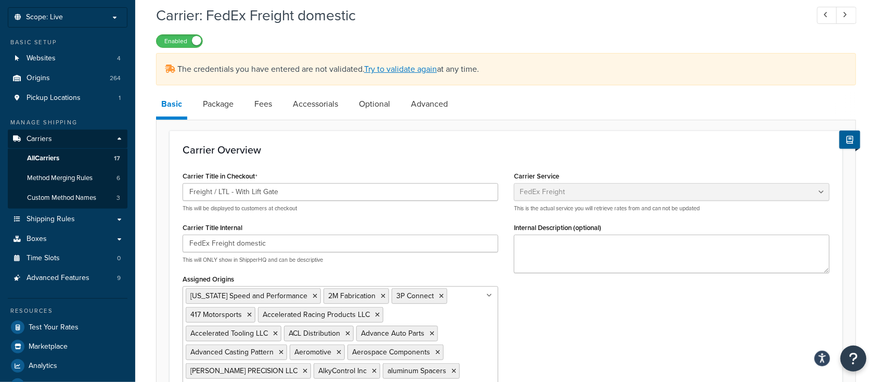
scroll to position [69, 0]
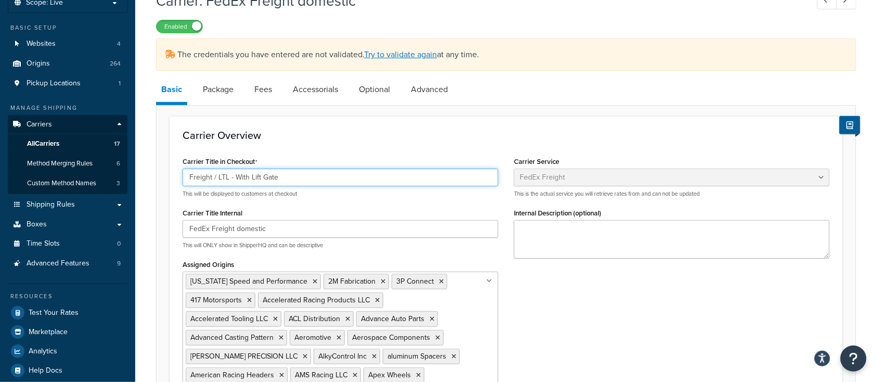
drag, startPoint x: 229, startPoint y: 178, endPoint x: 293, endPoint y: 178, distance: 64.0
click at [293, 178] on input "Freight / LTL - With Lift Gate" at bounding box center [341, 178] width 316 height 18
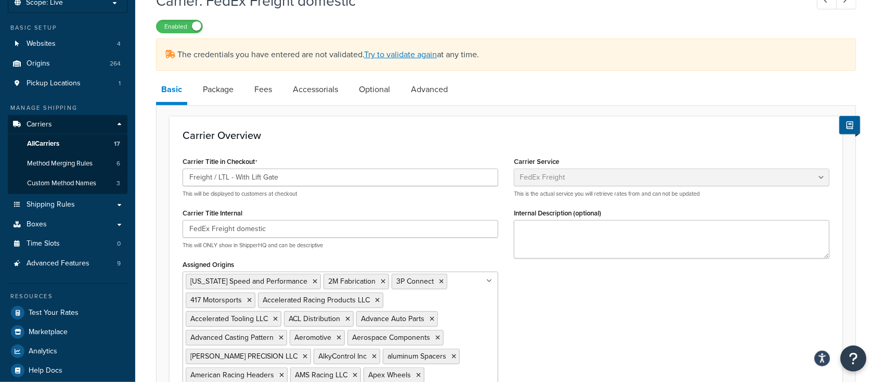
click at [260, 154] on div "Carrier Title in Checkout Freight / LTL - With Lift Gate This will be displayed…" at bounding box center [341, 176] width 316 height 44
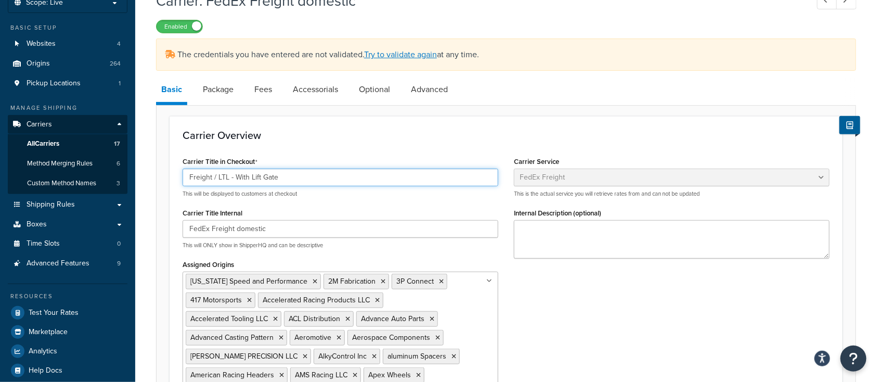
drag, startPoint x: 226, startPoint y: 176, endPoint x: 298, endPoint y: 177, distance: 71.3
click at [298, 177] on input "Freight / LTL - With Lift Gate" at bounding box center [341, 178] width 316 height 18
click at [300, 177] on input "Freight / LTL - With Lift Gate" at bounding box center [341, 178] width 316 height 18
drag, startPoint x: 229, startPoint y: 178, endPoint x: 288, endPoint y: 177, distance: 58.8
click at [288, 177] on input "Freight / LTL - With Lift Gate" at bounding box center [341, 178] width 316 height 18
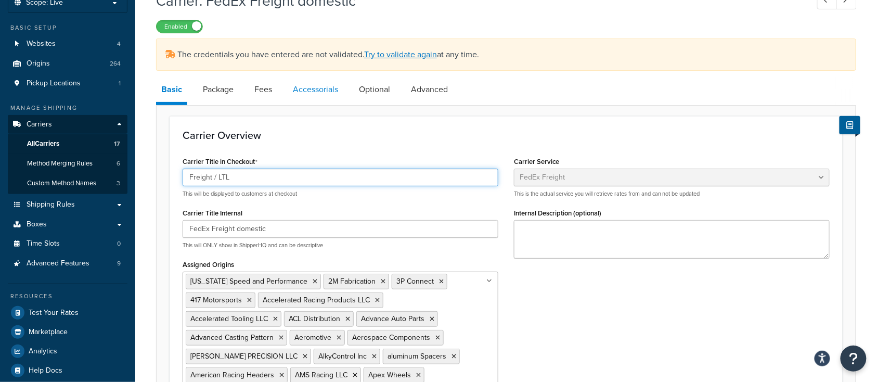
type input "Freight / LTL"
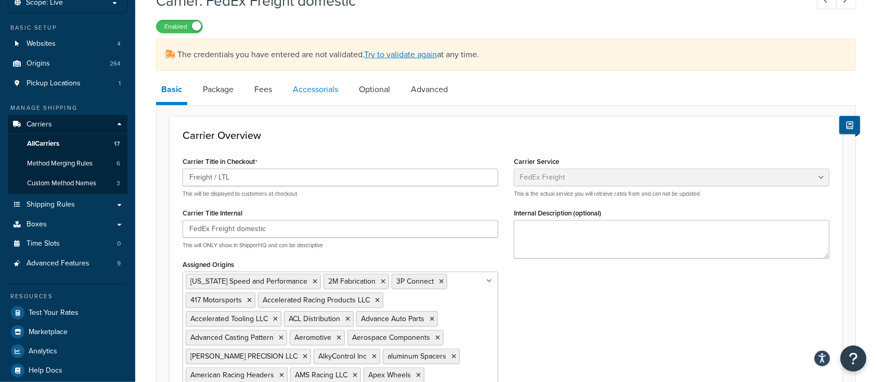
click at [311, 92] on link "Accessorials" at bounding box center [316, 89] width 56 height 25
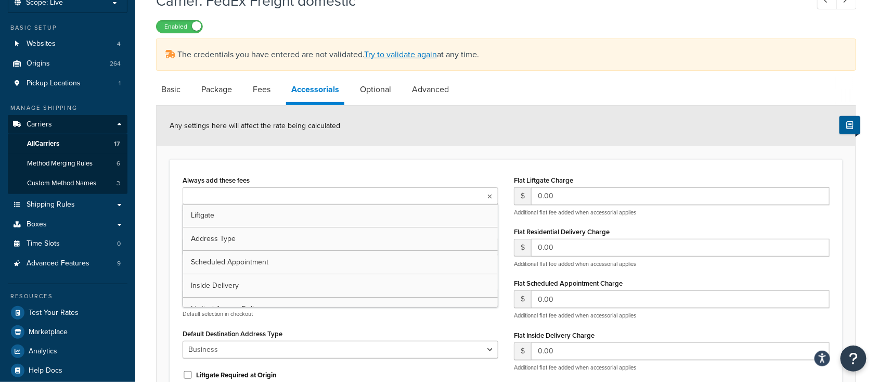
click at [330, 197] on ul at bounding box center [341, 195] width 316 height 17
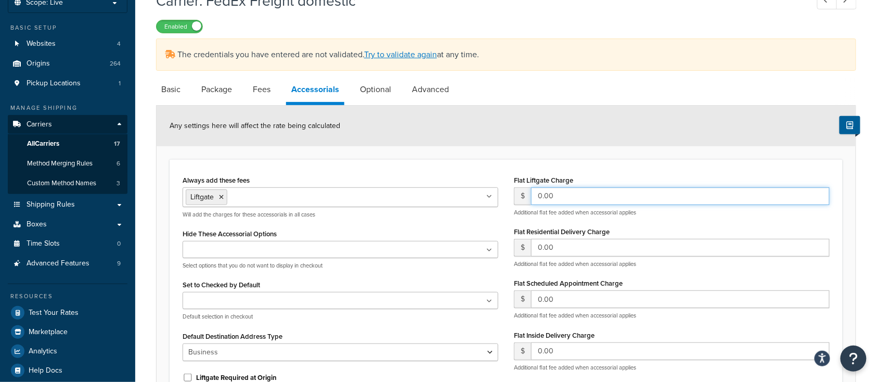
click at [572, 195] on input "0.00" at bounding box center [680, 196] width 299 height 18
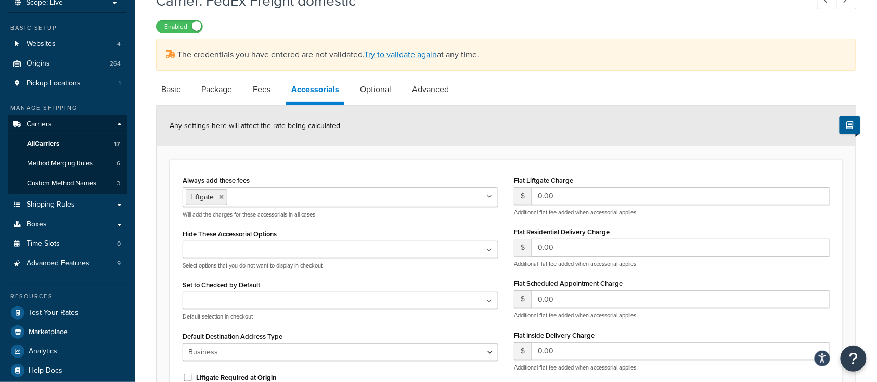
click at [300, 166] on div "Always add these fees Liftgate Address Type Scheduled Appointment Inside Delive…" at bounding box center [506, 313] width 673 height 308
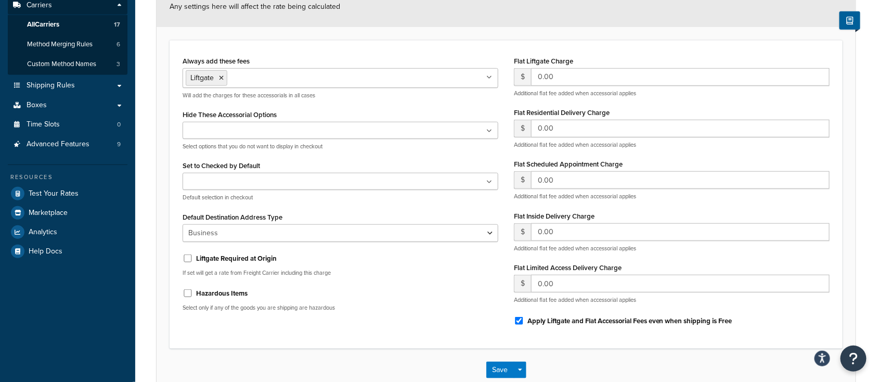
scroll to position [208, 0]
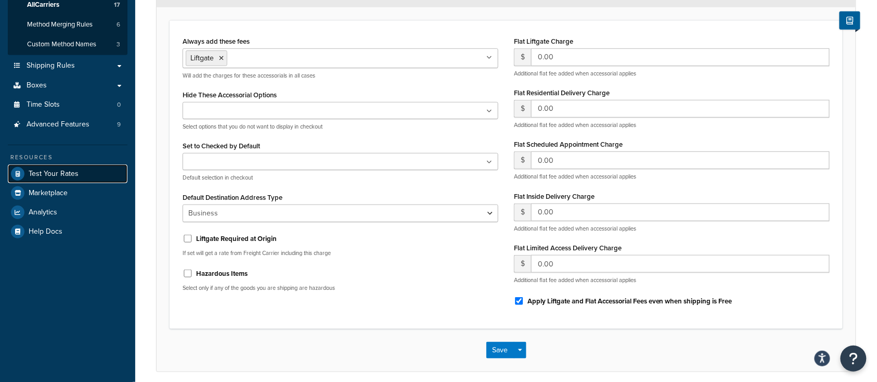
click at [60, 174] on span "Test Your Rates" at bounding box center [54, 174] width 50 height 9
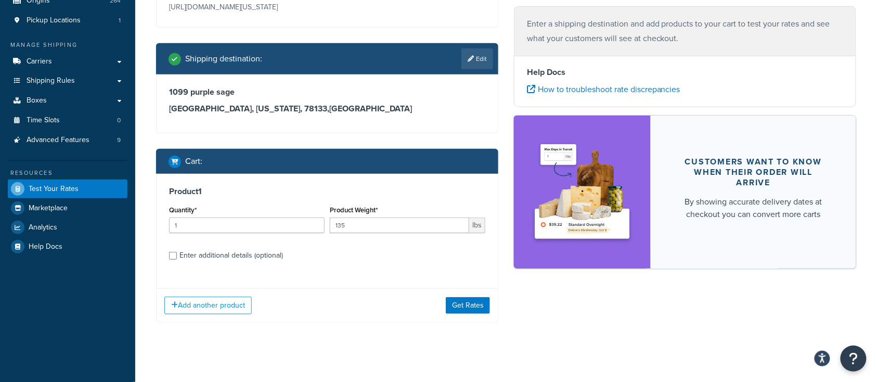
scroll to position [140, 0]
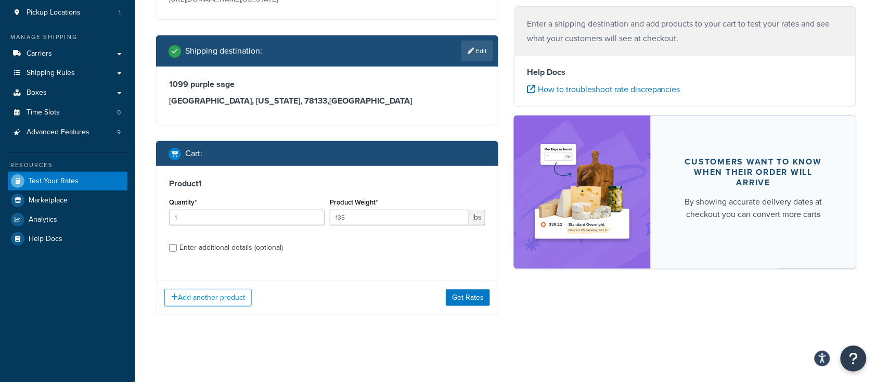
click at [455, 306] on div "Add another product Get Rates" at bounding box center [327, 297] width 341 height 34
click at [462, 299] on button "Get Rates" at bounding box center [468, 297] width 44 height 17
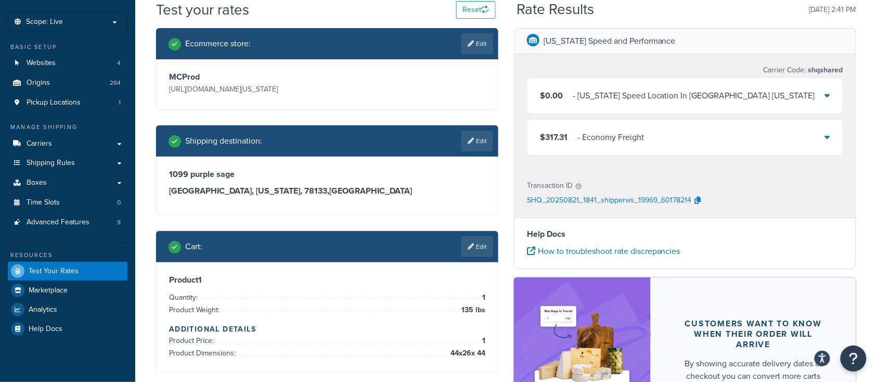
scroll to position [2, 0]
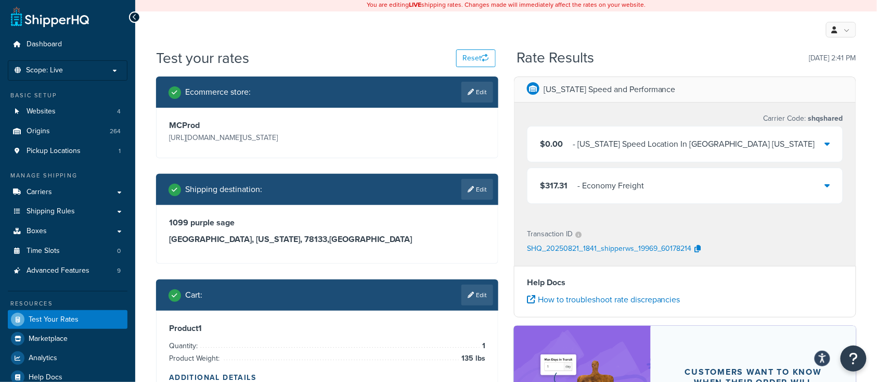
click at [710, 190] on div "$317.31 - Economy Freight" at bounding box center [684, 185] width 315 height 35
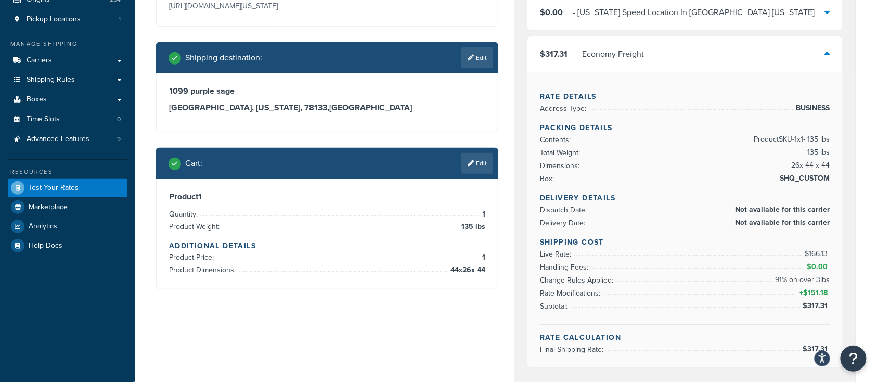
scroll to position [140, 0]
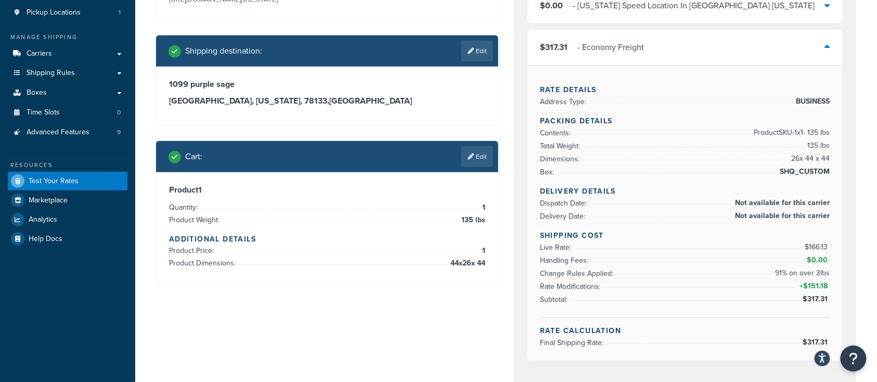
click at [470, 291] on div "Ecommerce store : Edit MCProd [URL][DOMAIN_NAME][US_STATE] Shipping destination…" at bounding box center [327, 118] width 358 height 360
click at [481, 158] on link "Edit" at bounding box center [477, 156] width 32 height 21
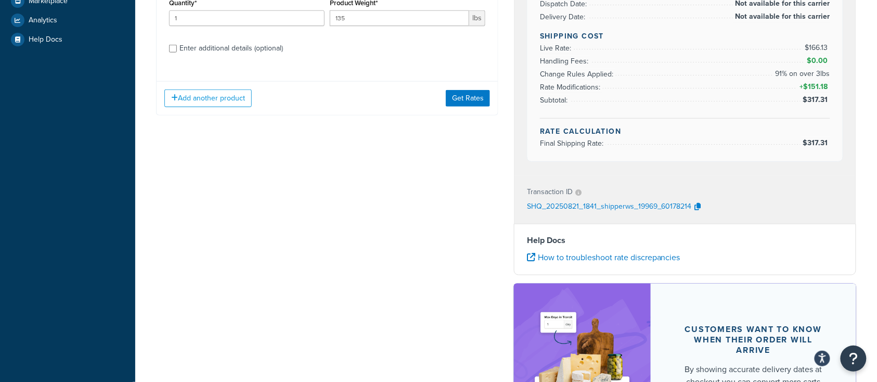
scroll to position [348, 0]
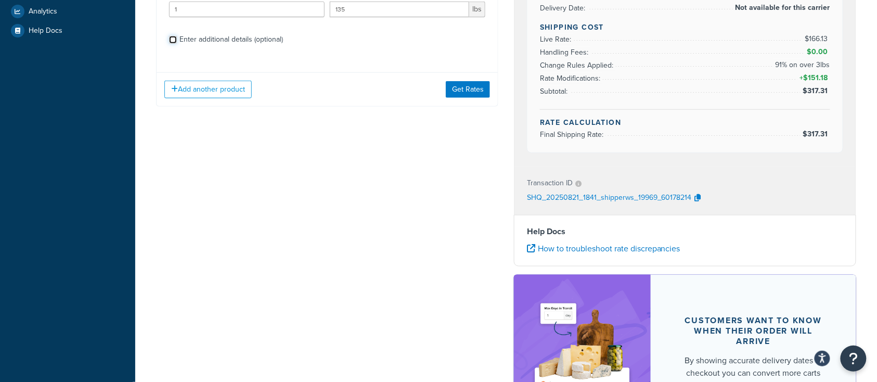
click at [169, 38] on input "Enter additional details (optional)" at bounding box center [173, 40] width 8 height 8
checkbox input "true"
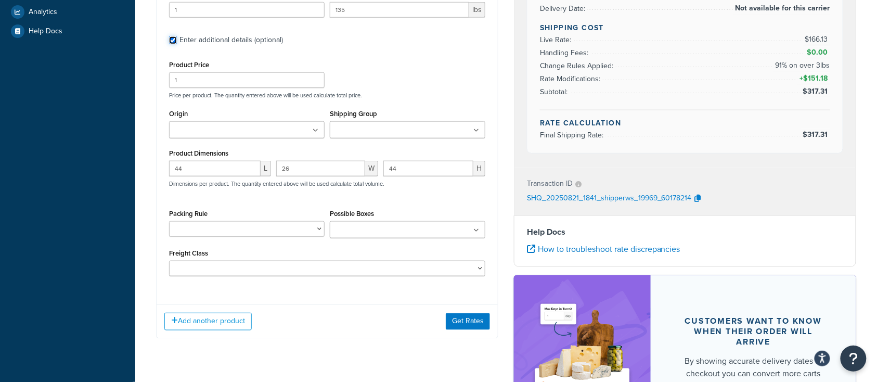
scroll to position [382, 0]
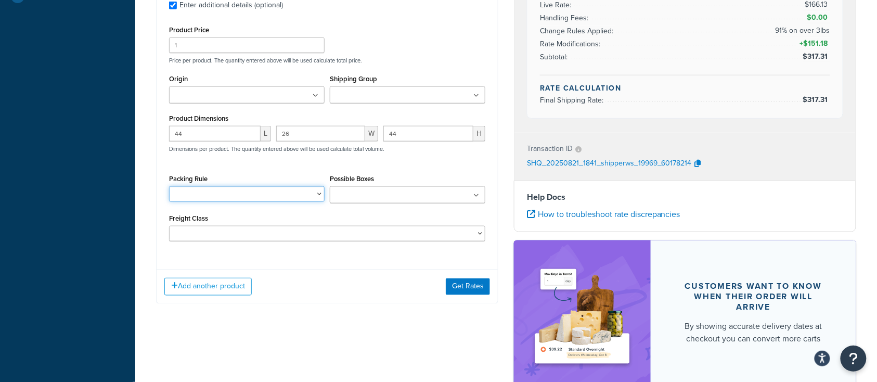
click at [314, 195] on select "BRA 2 Box Packing Rule Cylinder Head 2 box Packing Rule Ships Individually" at bounding box center [247, 194] width 156 height 16
select select "83949"
click at [169, 187] on select "BRA 2 Box Packing Rule Cylinder Head 2 box Packing Rule Ships Individually" at bounding box center [247, 194] width 156 height 16
click at [392, 289] on div "Add another product Get Rates" at bounding box center [327, 286] width 341 height 34
click at [464, 280] on button "Get Rates" at bounding box center [468, 286] width 44 height 17
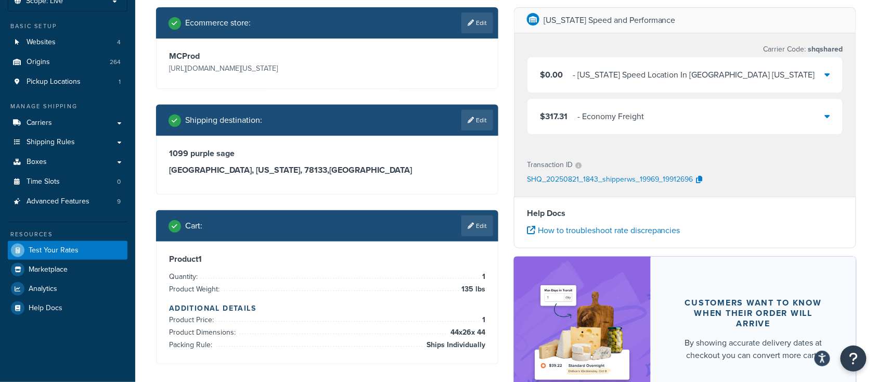
scroll to position [0, 0]
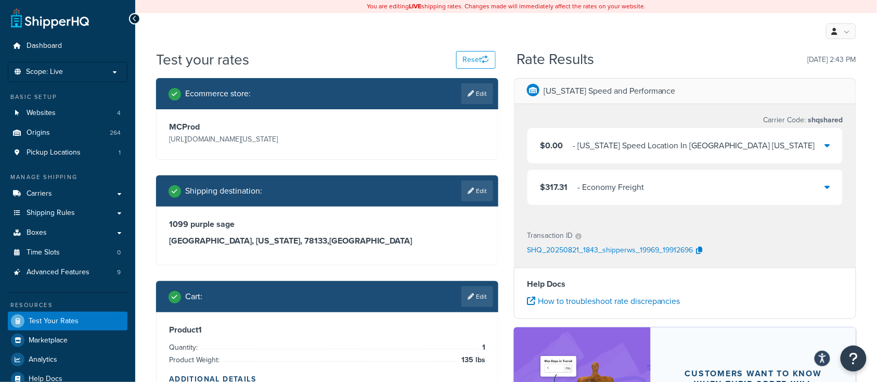
click at [668, 197] on div "$317.31 - Economy Freight" at bounding box center [684, 187] width 315 height 35
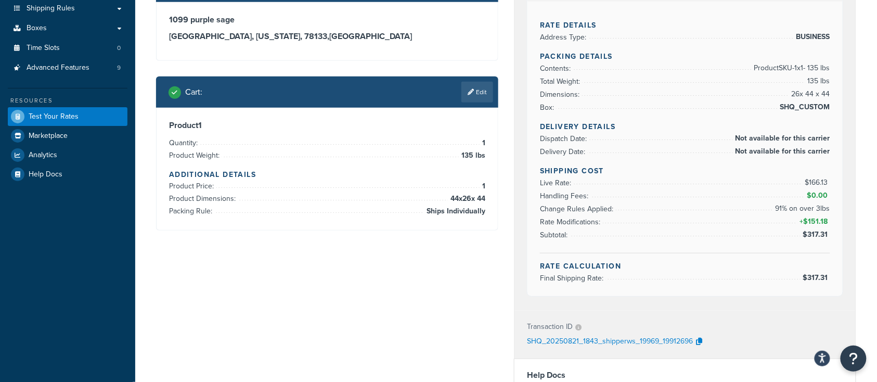
scroll to position [208, 0]
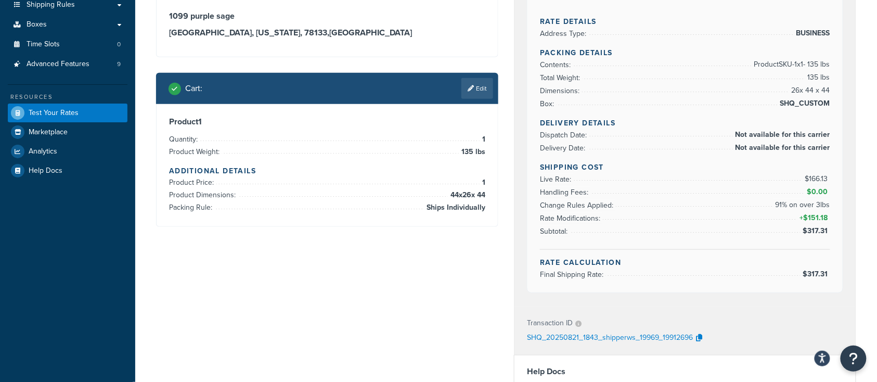
click at [356, 311] on div "Ecommerce store : Edit MCProd [URL][DOMAIN_NAME][US_STATE] Shipping destination…" at bounding box center [506, 224] width 716 height 708
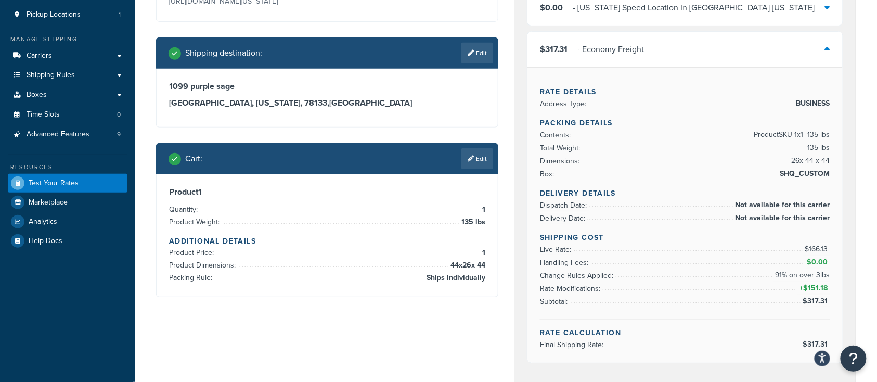
scroll to position [138, 0]
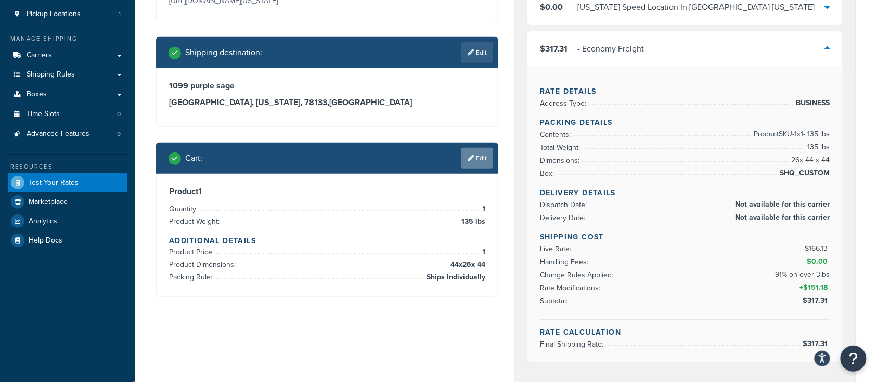
click at [477, 159] on link "Edit" at bounding box center [477, 158] width 32 height 21
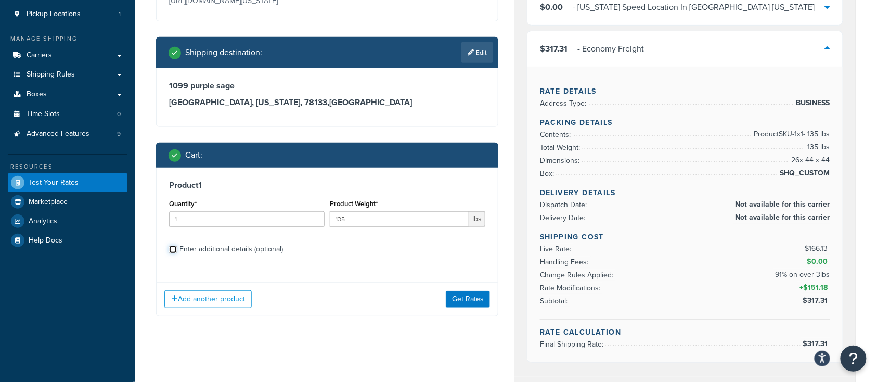
click at [175, 249] on input "Enter additional details (optional)" at bounding box center [173, 250] width 8 height 8
checkbox input "true"
select select "83949"
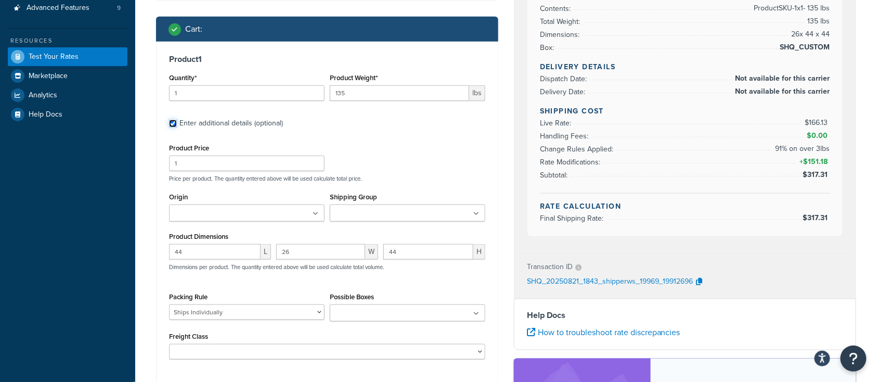
scroll to position [277, 0]
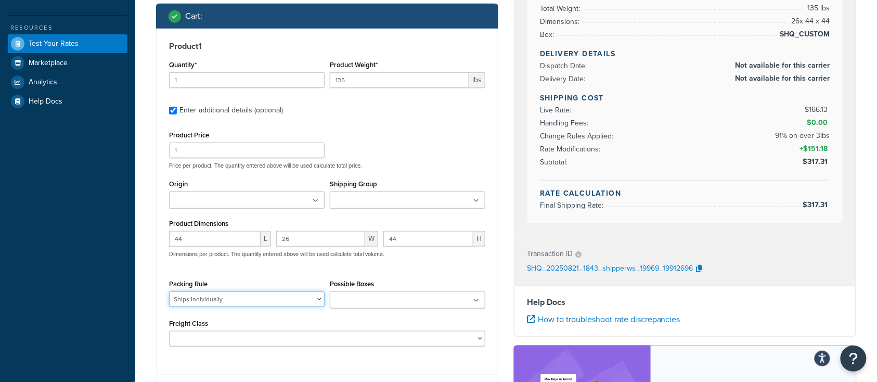
click at [273, 304] on select "BRA 2 Box Packing Rule Cylinder Head 2 box Packing Rule Ships Individually" at bounding box center [247, 299] width 156 height 16
select select
click at [169, 292] on select "BRA 2 Box Packing Rule Cylinder Head 2 box Packing Rule Ships Individually" at bounding box center [247, 299] width 156 height 16
